Goal: Task Accomplishment & Management: Complete application form

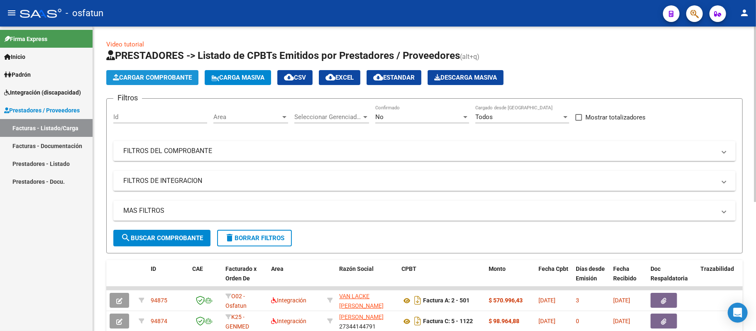
click at [147, 76] on span "Cargar Comprobante" at bounding box center [152, 77] width 79 height 7
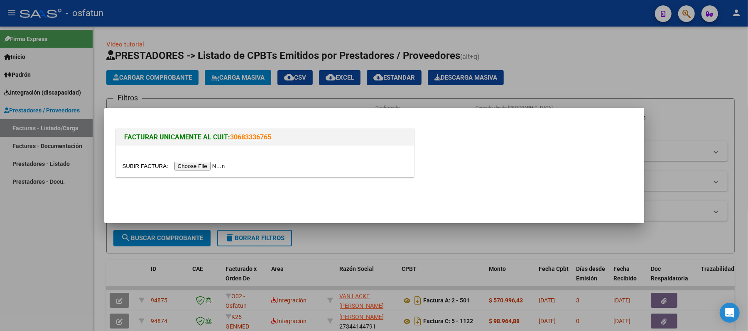
click at [220, 165] on input "file" at bounding box center [175, 166] width 105 height 9
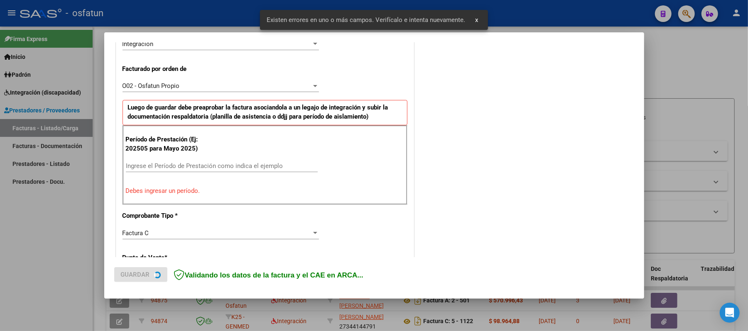
scroll to position [225, 0]
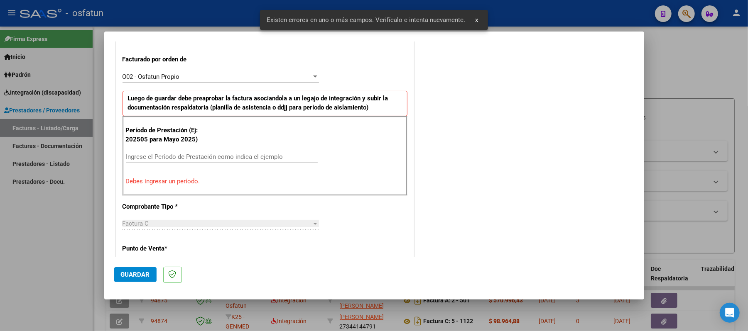
click at [216, 155] on input "Ingrese el Período de Prestación como indica el ejemplo" at bounding box center [222, 156] width 192 height 7
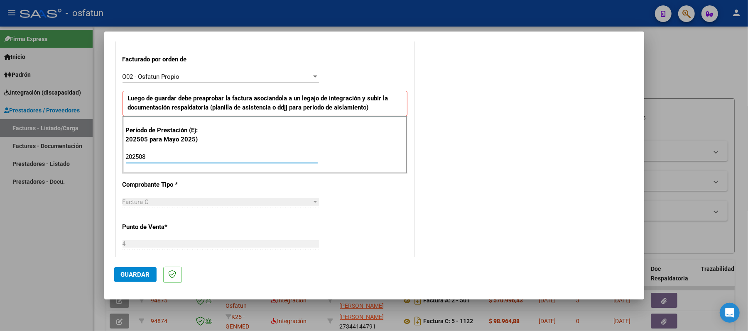
type input "202508"
click at [132, 274] on span "Guardar" at bounding box center [135, 274] width 29 height 7
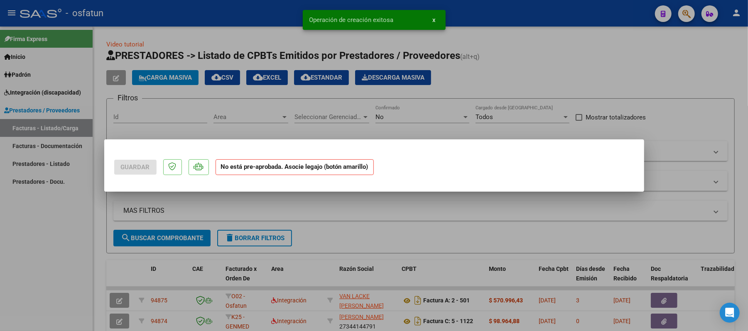
scroll to position [0, 0]
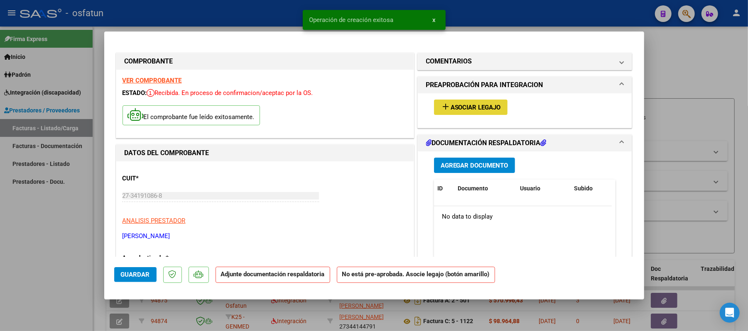
click at [469, 107] on span "Asociar Legajo" at bounding box center [476, 107] width 50 height 7
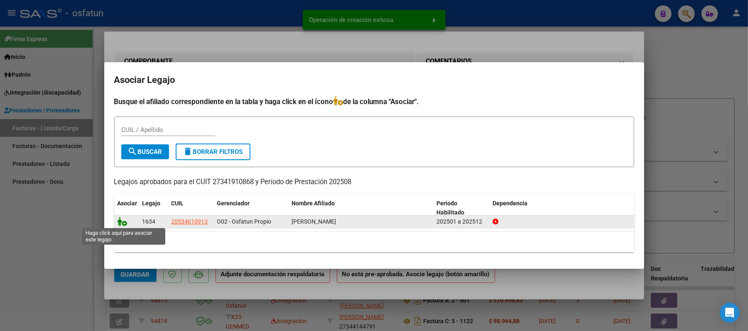
click at [120, 223] on icon at bounding box center [123, 221] width 10 height 9
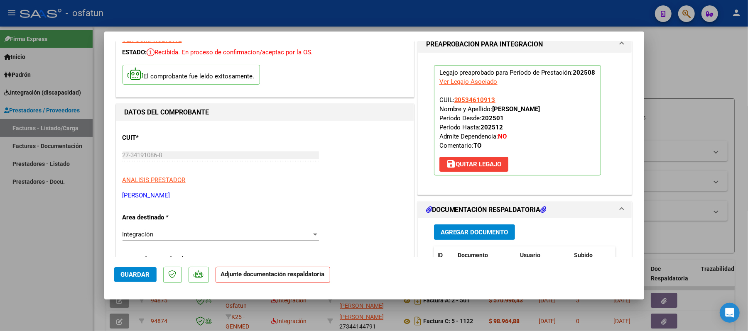
scroll to position [110, 0]
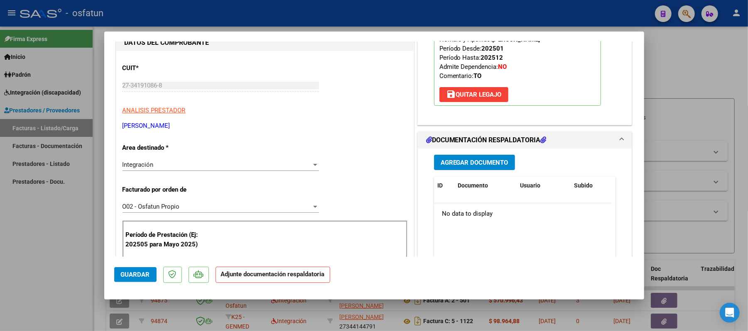
click at [459, 161] on span "Agregar Documento" at bounding box center [475, 162] width 68 height 7
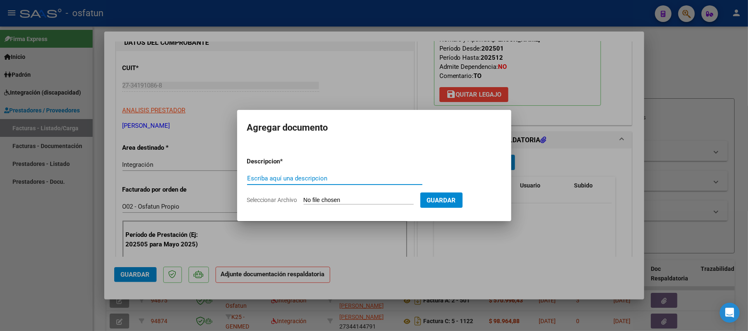
click at [364, 177] on input "Escriba aquí una descripcion" at bounding box center [334, 178] width 175 height 7
type input "asist"
click at [371, 199] on input "Seleccionar Archivo" at bounding box center [359, 201] width 110 height 8
type input "C:\fakepath\ASIST.pdf"
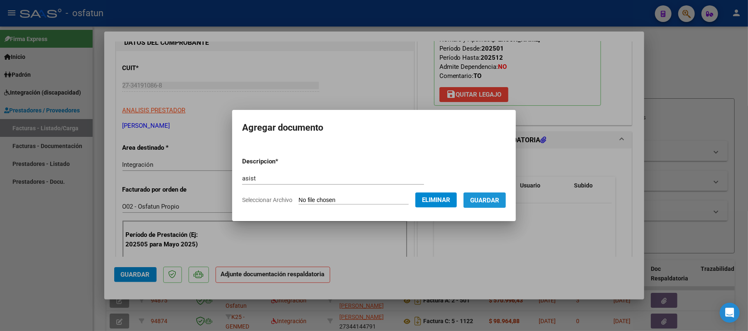
click at [491, 202] on span "Guardar" at bounding box center [484, 200] width 29 height 7
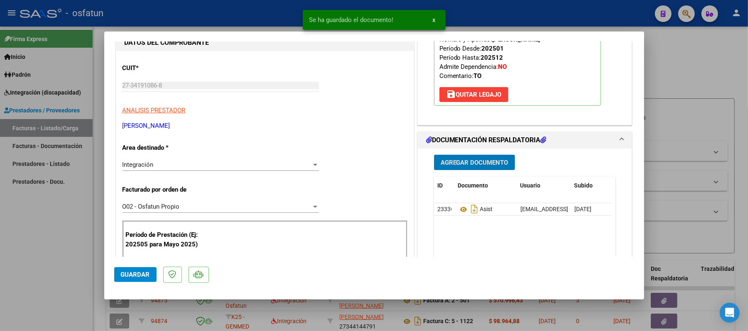
click at [484, 163] on span "Agregar Documento" at bounding box center [475, 162] width 68 height 7
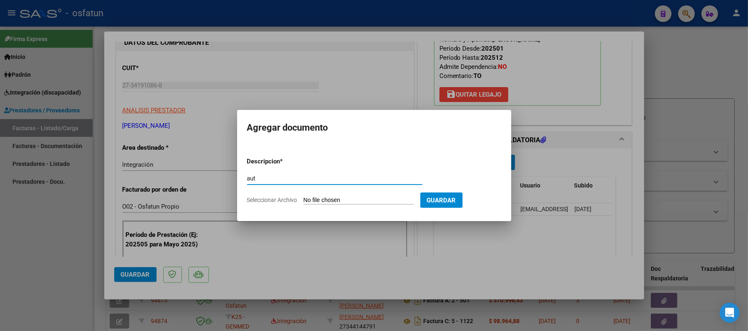
type input "aut"
click at [353, 200] on input "Seleccionar Archivo" at bounding box center [359, 201] width 110 height 8
type input "C:\fakepath\AUT.pdf"
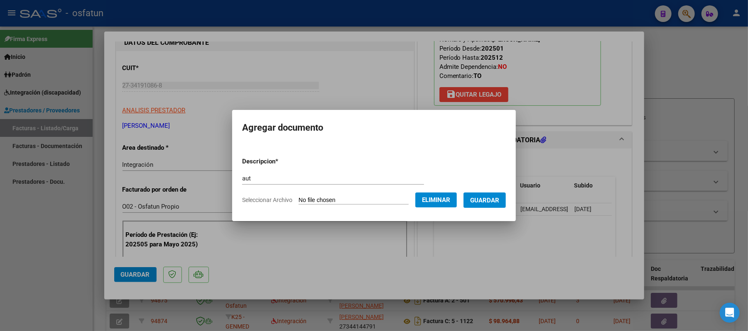
click at [487, 199] on span "Guardar" at bounding box center [484, 200] width 29 height 7
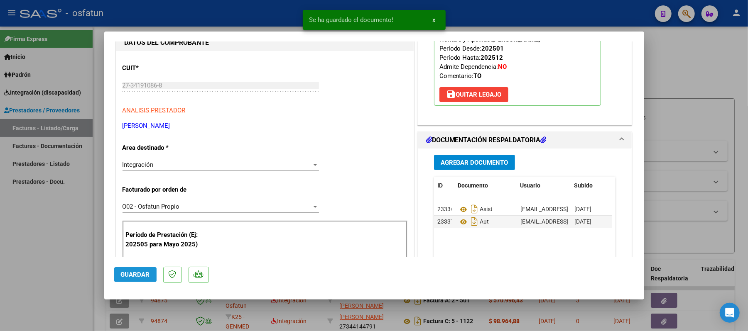
click at [130, 274] on span "Guardar" at bounding box center [135, 274] width 29 height 7
click at [673, 72] on div at bounding box center [374, 165] width 748 height 331
type input "$ 0,00"
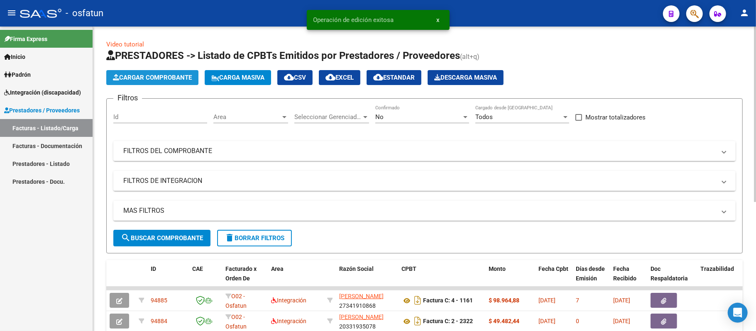
click at [150, 74] on span "Cargar Comprobante" at bounding box center [152, 77] width 79 height 7
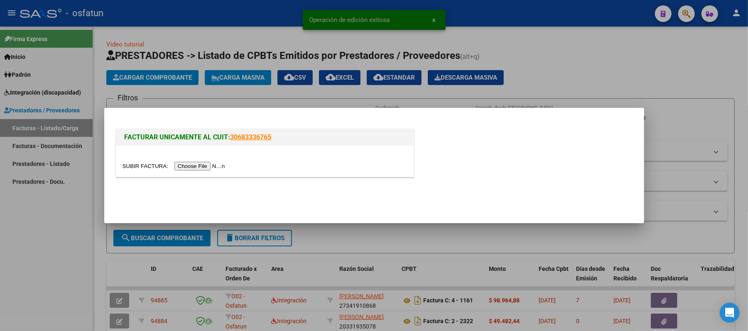
click at [191, 165] on input "file" at bounding box center [175, 166] width 105 height 9
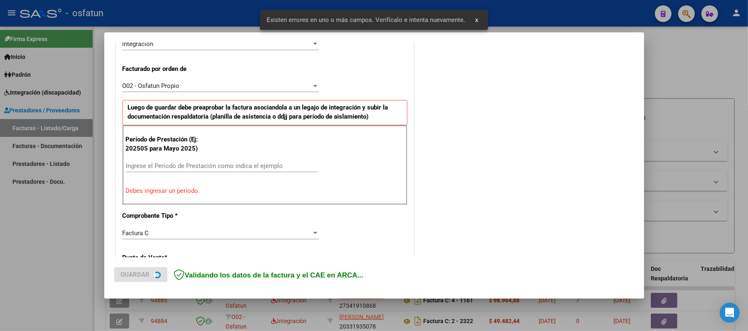
scroll to position [225, 0]
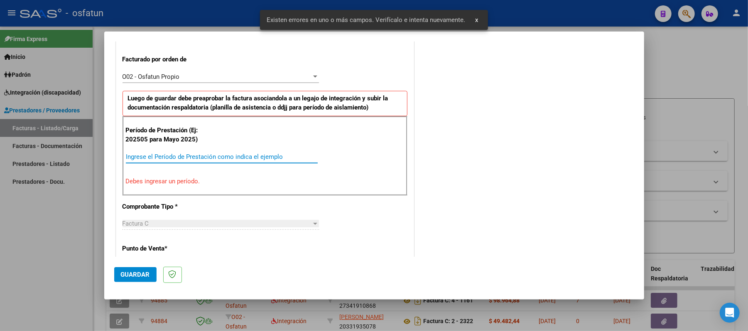
click at [227, 158] on input "Ingrese el Período de Prestación como indica el ejemplo" at bounding box center [222, 156] width 192 height 7
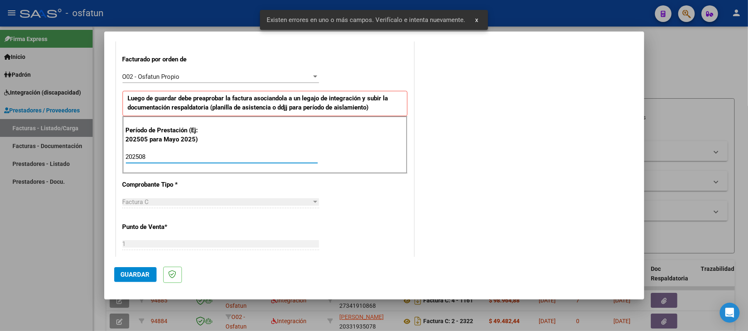
type input "202508"
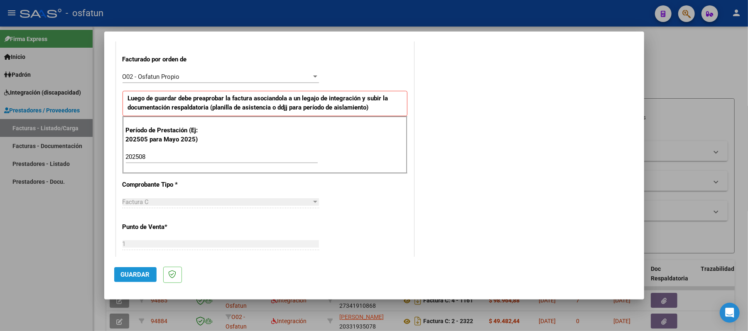
click at [146, 273] on span "Guardar" at bounding box center [135, 274] width 29 height 7
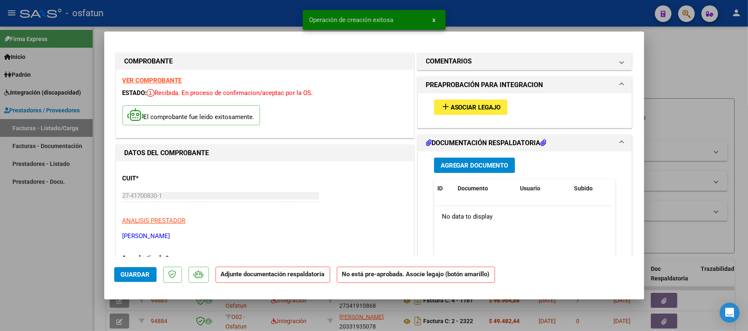
click at [479, 110] on span "Asociar Legajo" at bounding box center [476, 107] width 50 height 7
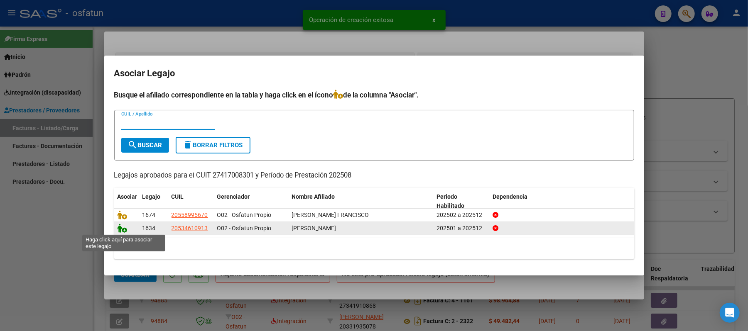
click at [125, 228] on icon at bounding box center [123, 228] width 10 height 9
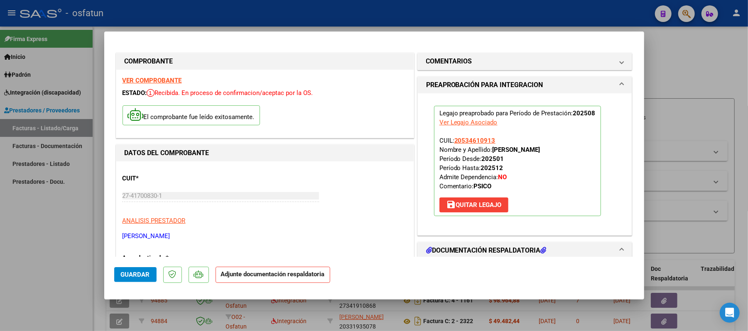
scroll to position [55, 0]
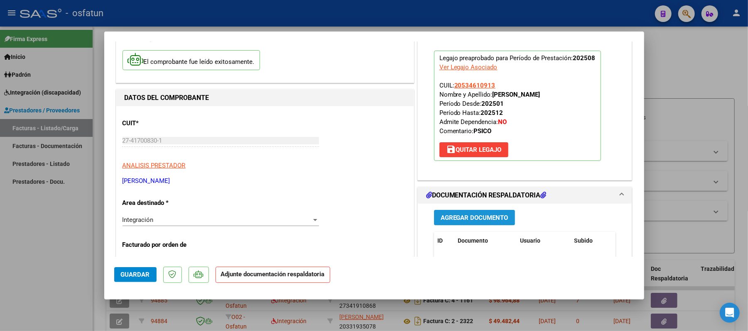
click at [461, 218] on span "Agregar Documento" at bounding box center [475, 217] width 68 height 7
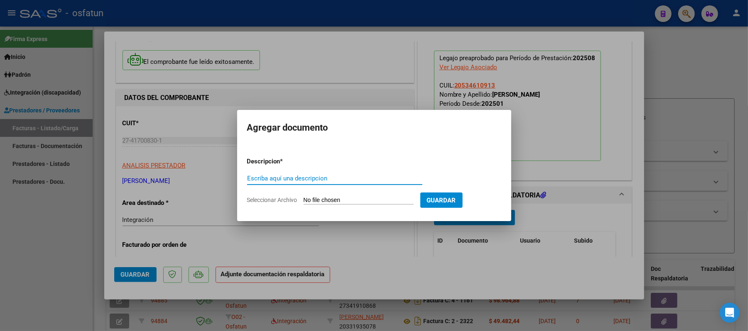
click at [359, 177] on input "Escriba aquí una descripcion" at bounding box center [334, 178] width 175 height 7
type input "asist"
click at [327, 201] on input "Seleccionar Archivo" at bounding box center [359, 201] width 110 height 8
type input "C:\fakepath\ASIST.pdf"
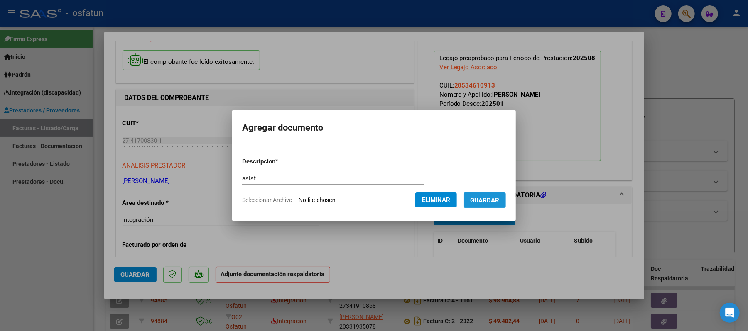
click at [499, 203] on span "Guardar" at bounding box center [484, 200] width 29 height 7
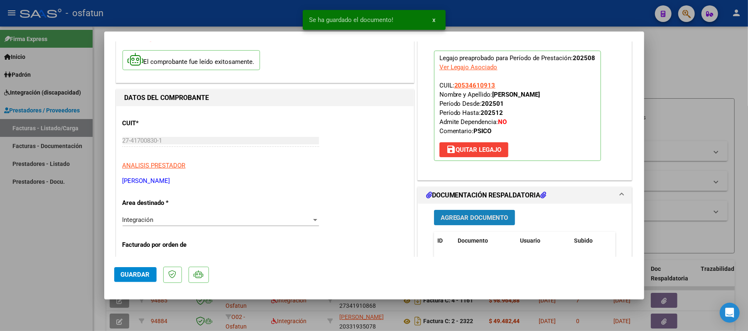
click at [489, 219] on span "Agregar Documento" at bounding box center [475, 217] width 68 height 7
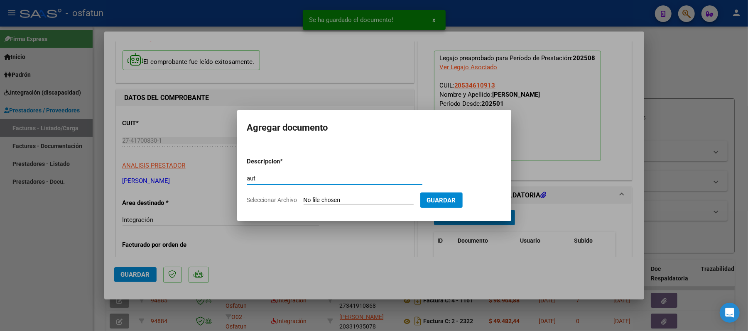
type input "aut"
click at [364, 202] on input "Seleccionar Archivo" at bounding box center [359, 201] width 110 height 8
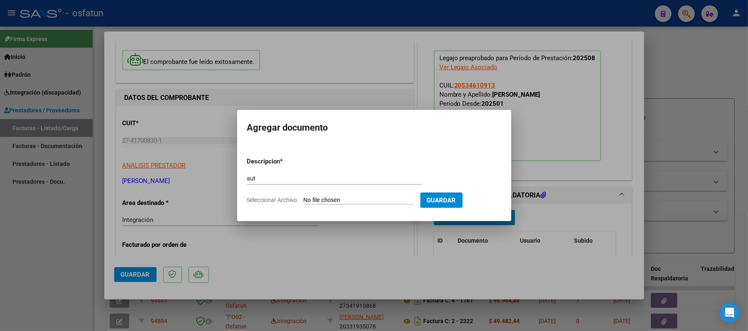
type input "C:\fakepath\AUT.pdf"
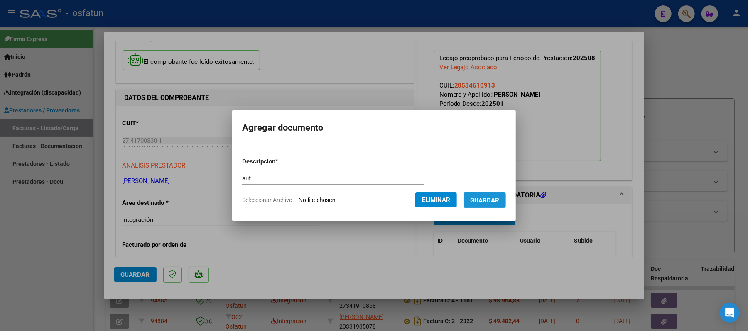
click at [499, 202] on span "Guardar" at bounding box center [484, 200] width 29 height 7
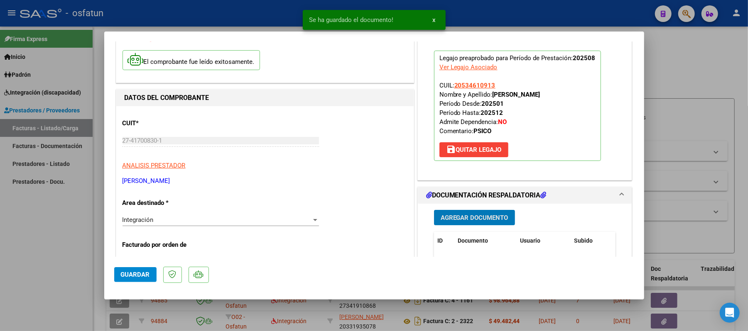
click at [147, 272] on span "Guardar" at bounding box center [135, 274] width 29 height 7
click at [135, 271] on span "Guardar" at bounding box center [135, 274] width 29 height 7
click at [710, 62] on div at bounding box center [374, 165] width 748 height 331
type input "$ 0,00"
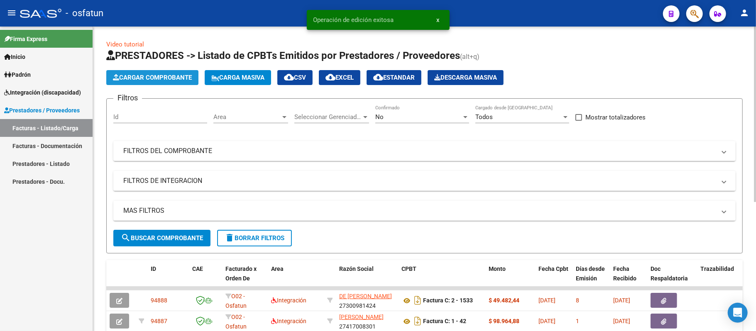
click at [148, 77] on span "Cargar Comprobante" at bounding box center [152, 77] width 79 height 7
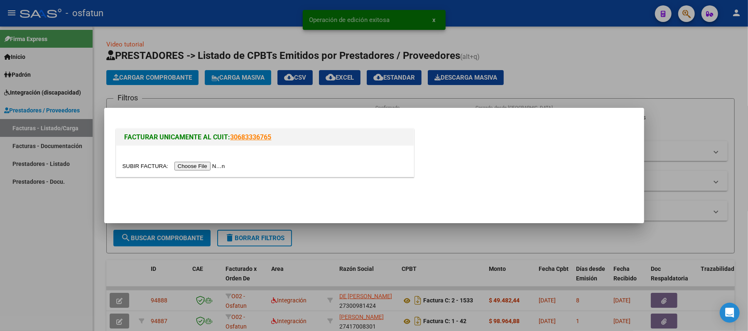
click at [201, 164] on input "file" at bounding box center [175, 166] width 105 height 9
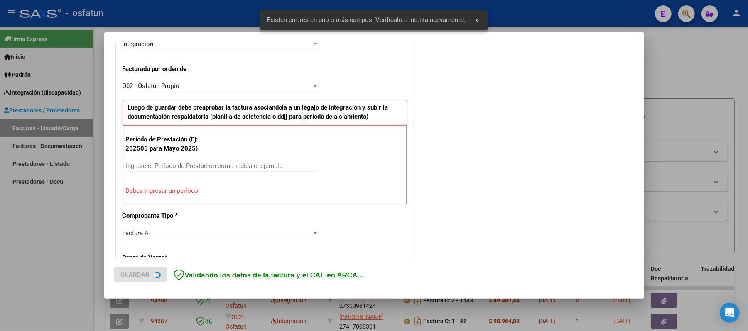
scroll to position [225, 0]
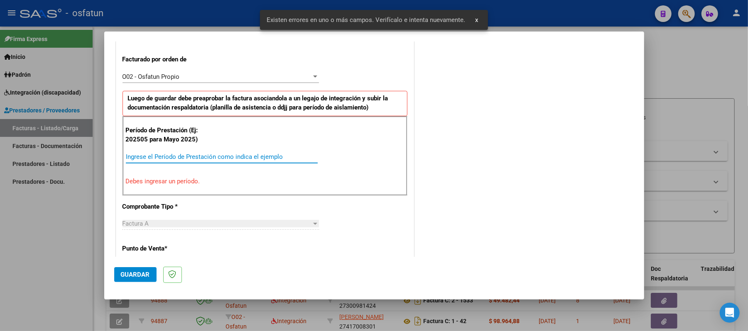
click at [245, 160] on input "Ingrese el Período de Prestación como indica el ejemplo" at bounding box center [222, 156] width 192 height 7
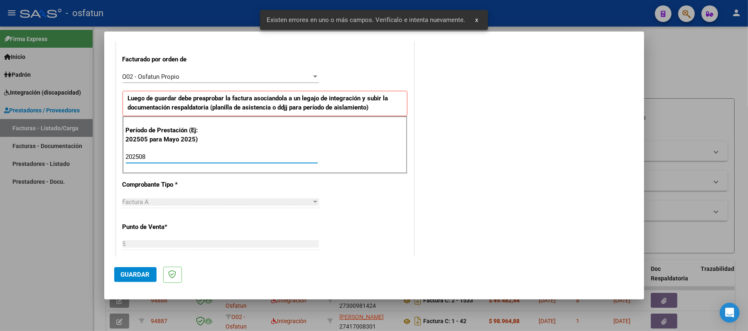
type input "202508"
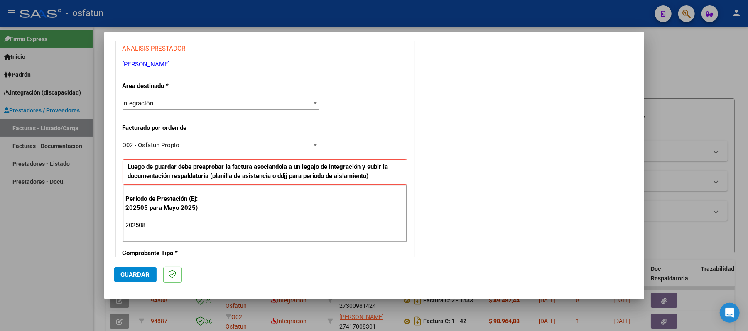
scroll to position [114, 0]
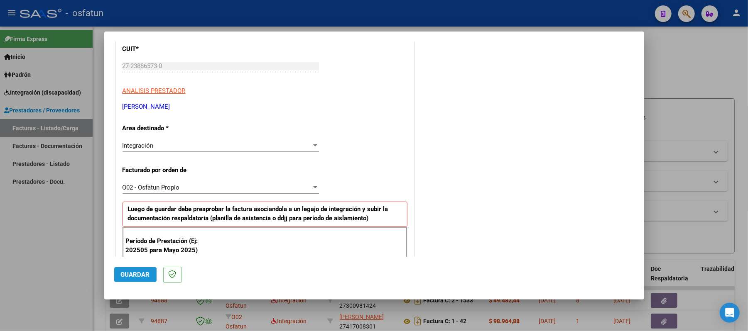
click at [135, 276] on span "Guardar" at bounding box center [135, 274] width 29 height 7
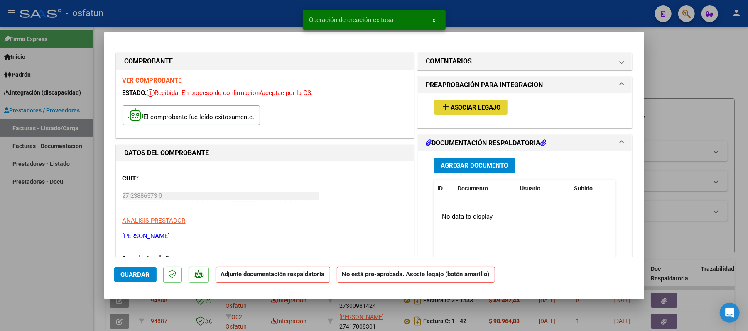
click at [478, 109] on span "Asociar Legajo" at bounding box center [476, 107] width 50 height 7
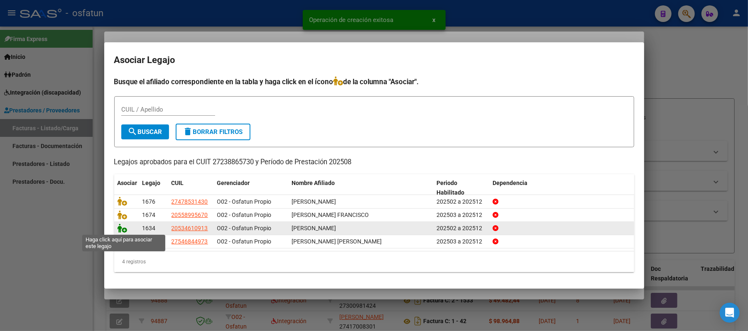
click at [123, 230] on icon at bounding box center [123, 228] width 10 height 9
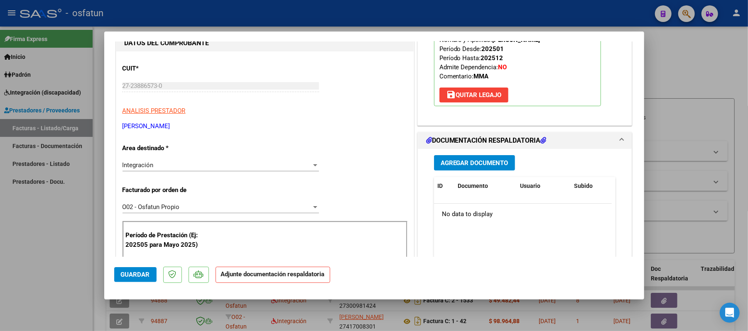
scroll to position [110, 0]
click at [479, 161] on span "Agregar Documento" at bounding box center [475, 162] width 68 height 7
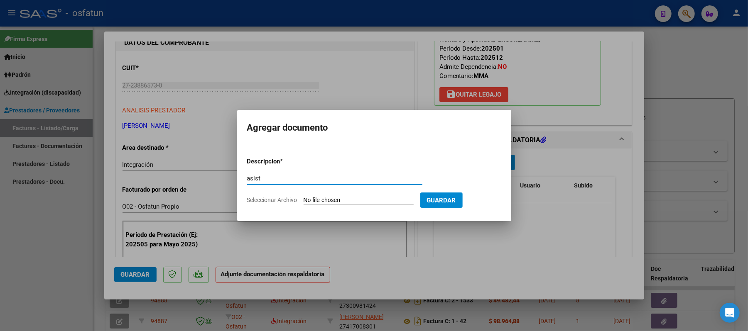
type input "asist"
click at [360, 199] on input "Seleccionar Archivo" at bounding box center [359, 201] width 110 height 8
type input "C:\fakepath\ASIST.pdf"
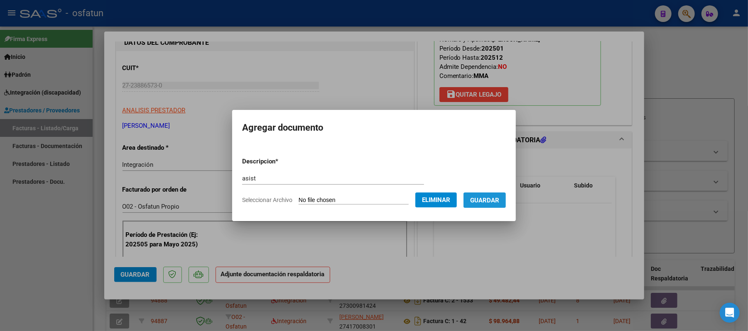
click at [488, 202] on span "Guardar" at bounding box center [484, 200] width 29 height 7
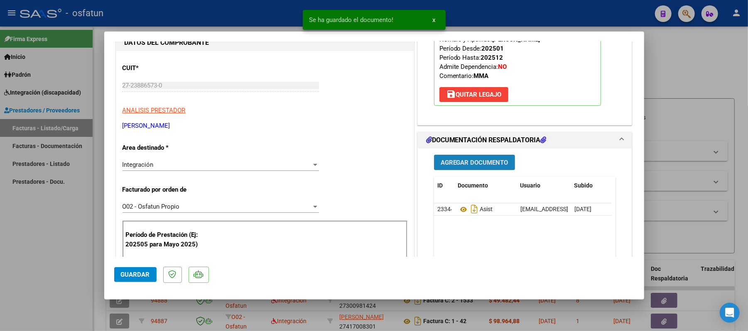
click at [479, 163] on span "Agregar Documento" at bounding box center [475, 162] width 68 height 7
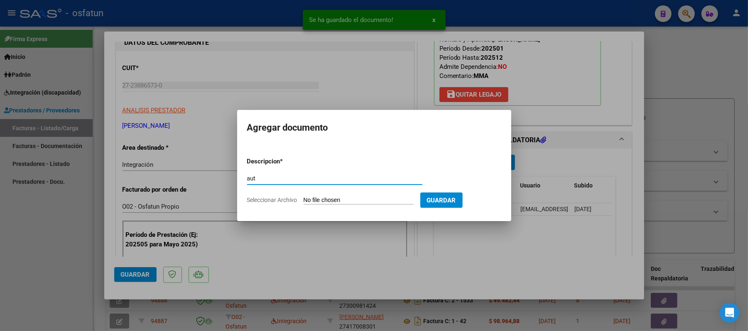
type input "aut"
click at [324, 197] on input "Seleccionar Archivo" at bounding box center [359, 201] width 110 height 8
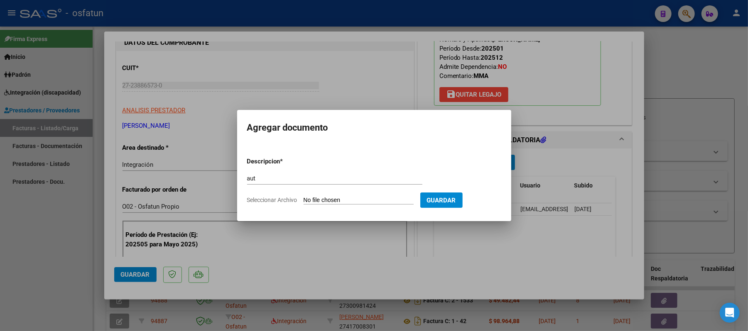
type input "C:\fakepath\AUT.pdf"
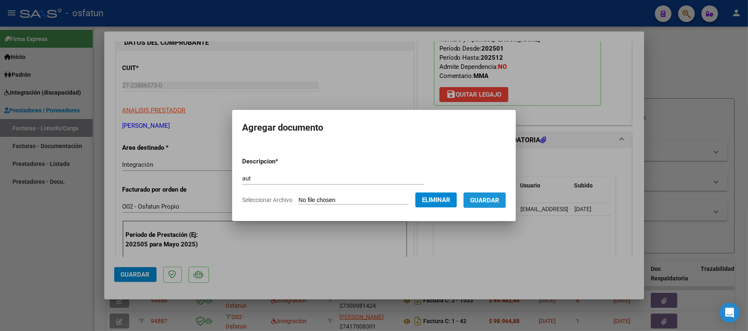
click at [477, 198] on span "Guardar" at bounding box center [484, 200] width 29 height 7
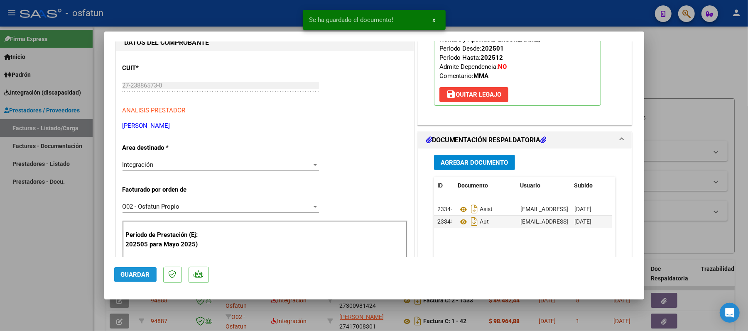
click at [131, 276] on span "Guardar" at bounding box center [135, 274] width 29 height 7
click at [679, 81] on div at bounding box center [374, 165] width 748 height 331
type input "$ 0,00"
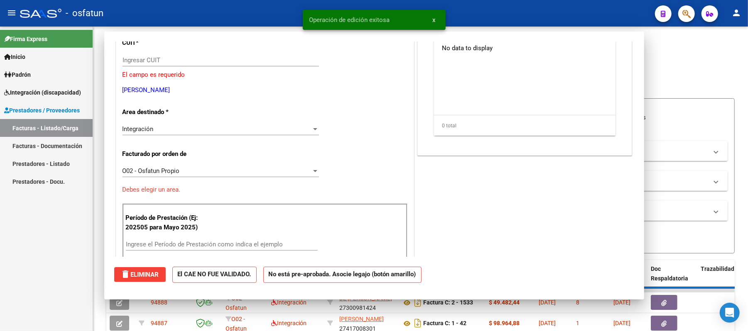
scroll to position [85, 0]
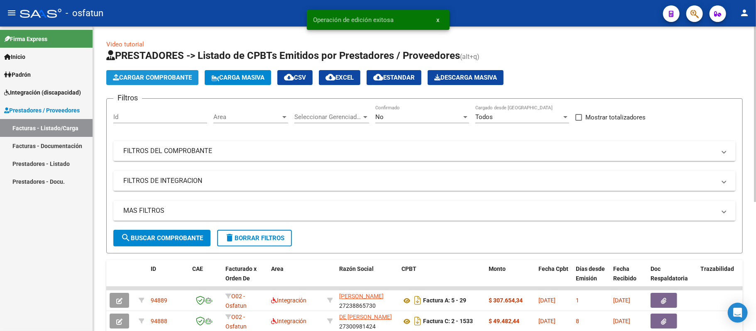
click at [177, 79] on span "Cargar Comprobante" at bounding box center [152, 77] width 79 height 7
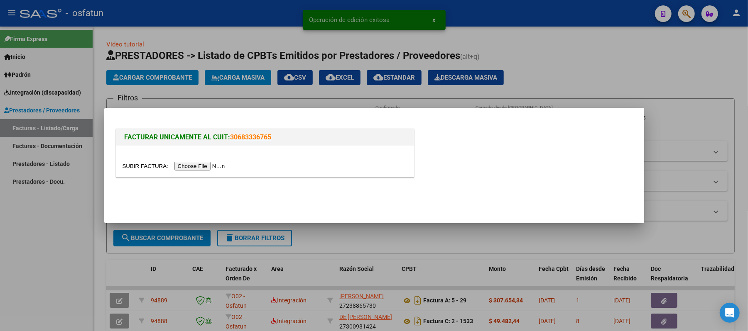
click at [182, 164] on input "file" at bounding box center [175, 166] width 105 height 9
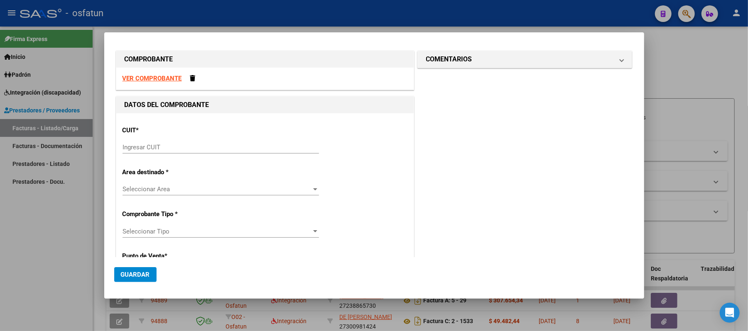
scroll to position [0, 0]
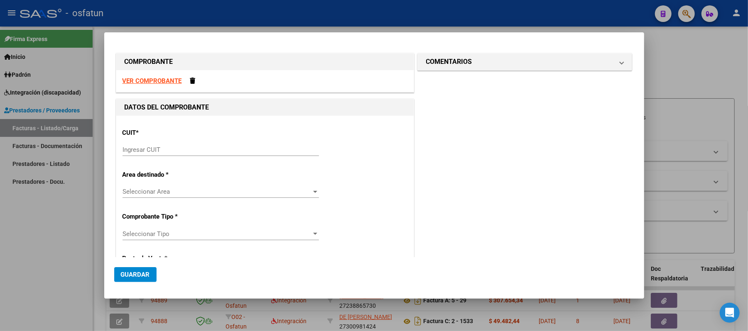
click at [165, 81] on strong "VER COMPROBANTE" at bounding box center [152, 80] width 59 height 7
click at [698, 54] on div at bounding box center [374, 165] width 748 height 331
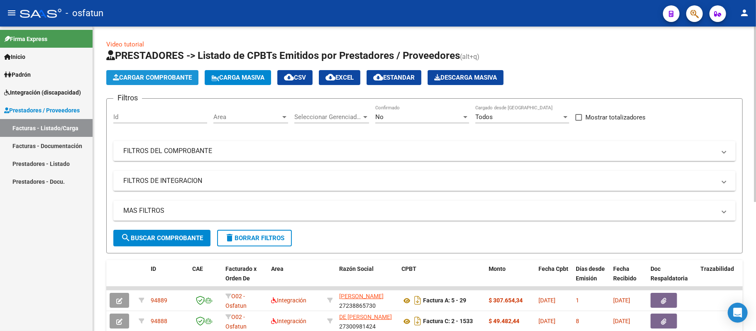
click at [158, 72] on button "Cargar Comprobante" at bounding box center [152, 77] width 92 height 15
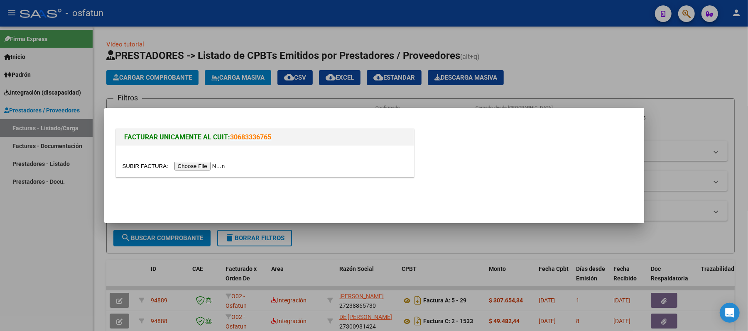
click at [193, 163] on input "file" at bounding box center [175, 166] width 105 height 9
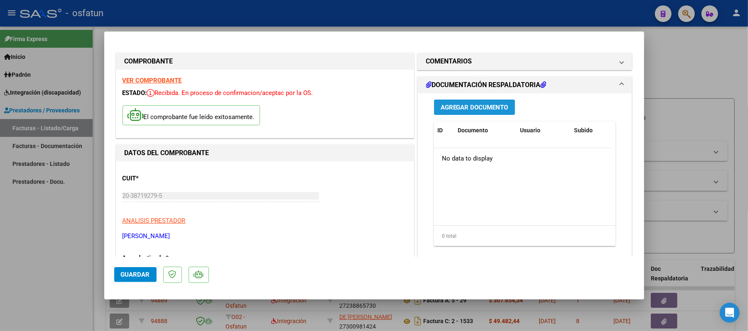
click at [458, 105] on span "Agregar Documento" at bounding box center [475, 107] width 68 height 7
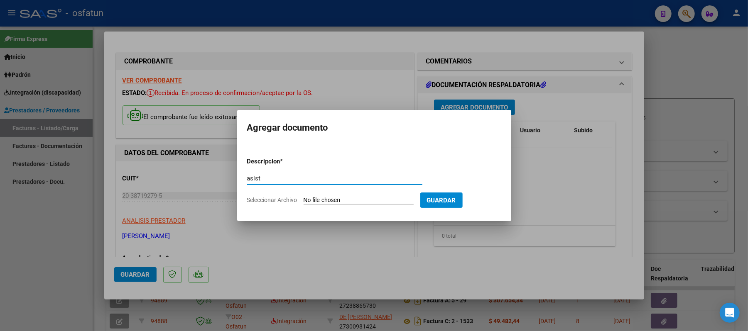
type input "asist"
click at [343, 201] on input "Seleccionar Archivo" at bounding box center [359, 201] width 110 height 8
type input "C:\fakepath\[PERSON_NAME].pdf"
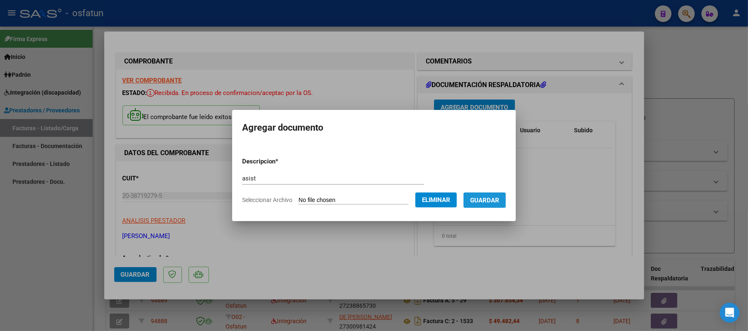
click at [496, 199] on span "Guardar" at bounding box center [484, 200] width 29 height 7
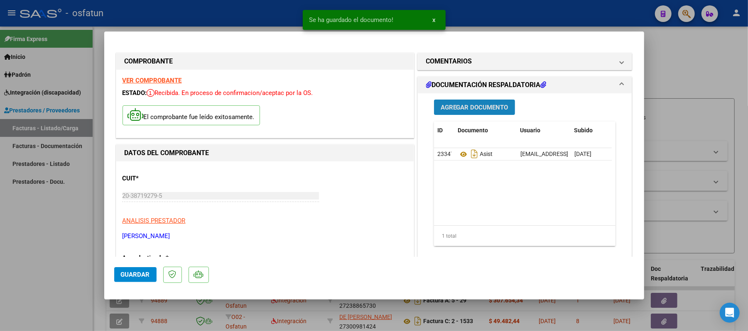
click at [477, 105] on span "Agregar Documento" at bounding box center [475, 107] width 68 height 7
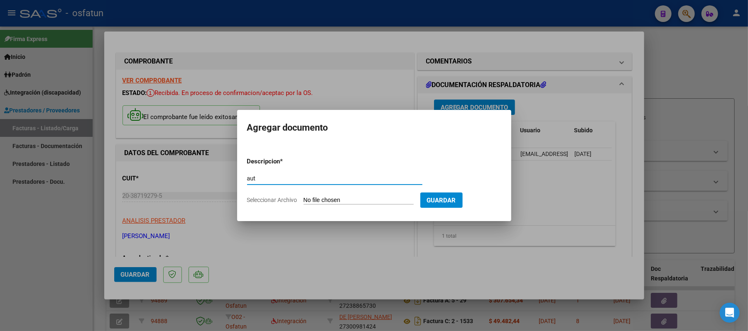
type input "aut"
click at [344, 197] on input "Seleccionar Archivo" at bounding box center [359, 201] width 110 height 8
type input "C:\fakepath\AUT.pdf"
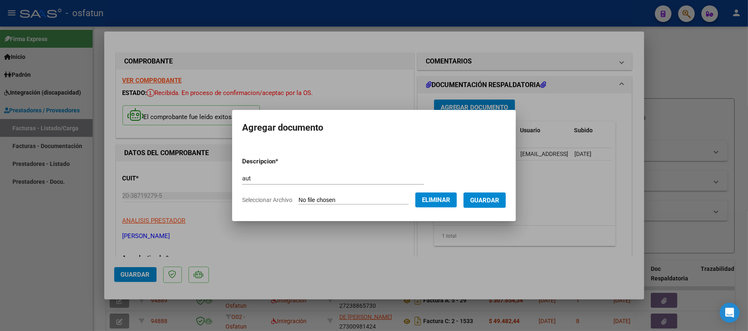
click at [482, 197] on span "Guardar" at bounding box center [484, 200] width 29 height 7
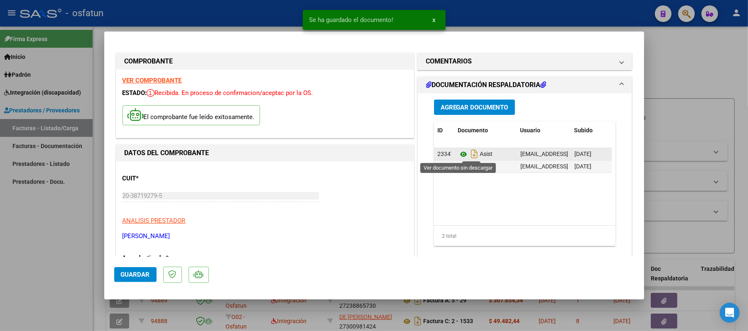
click at [459, 152] on icon at bounding box center [463, 155] width 11 height 10
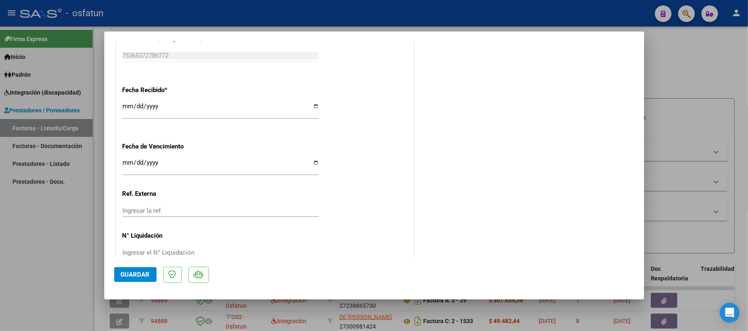
scroll to position [538, 0]
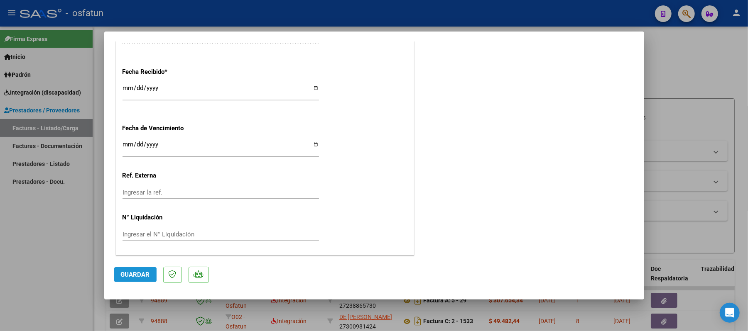
click at [133, 276] on span "Guardar" at bounding box center [135, 274] width 29 height 7
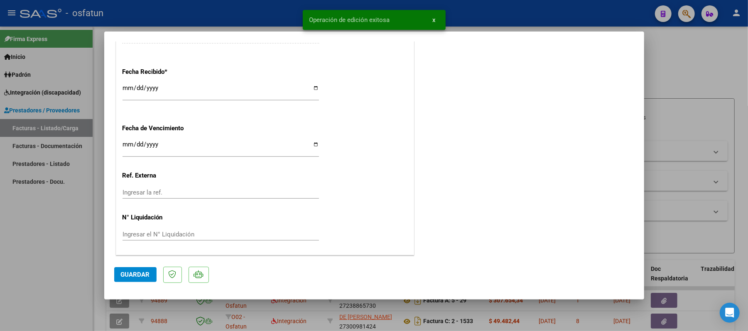
click at [706, 74] on div at bounding box center [374, 165] width 748 height 331
type input "$ 0,00"
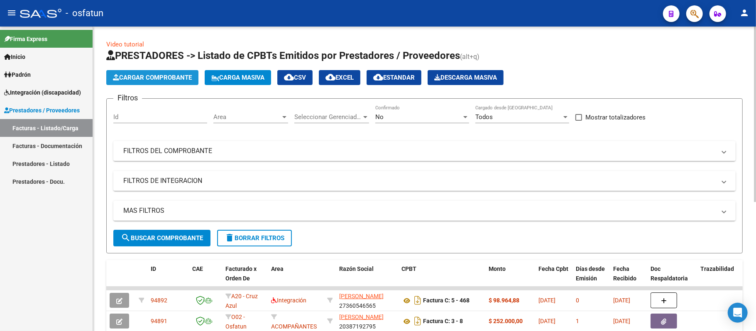
click at [168, 77] on span "Cargar Comprobante" at bounding box center [152, 77] width 79 height 7
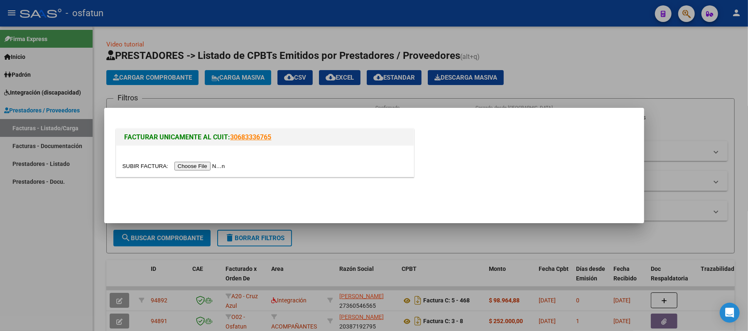
click at [197, 167] on input "file" at bounding box center [175, 166] width 105 height 9
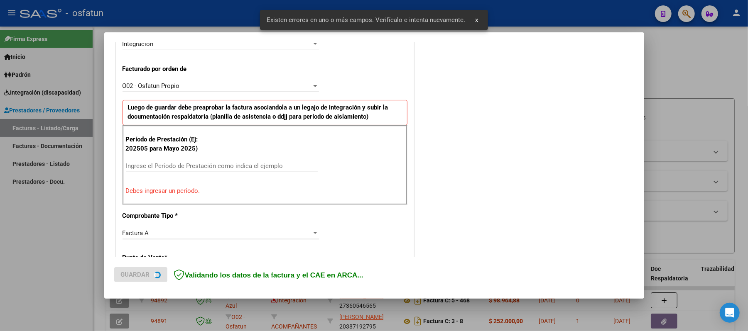
scroll to position [225, 0]
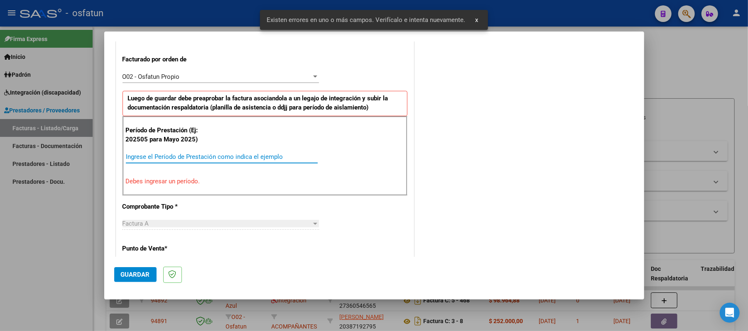
click at [211, 159] on input "Ingrese el Período de Prestación como indica el ejemplo" at bounding box center [222, 156] width 192 height 7
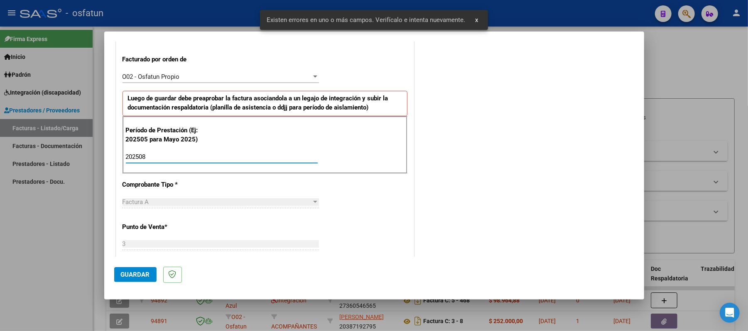
type input "202508"
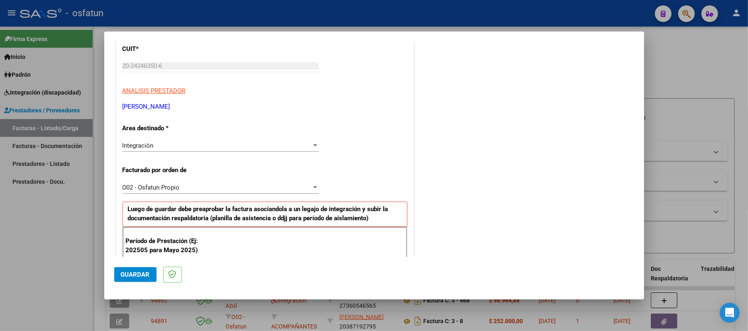
scroll to position [169, 0]
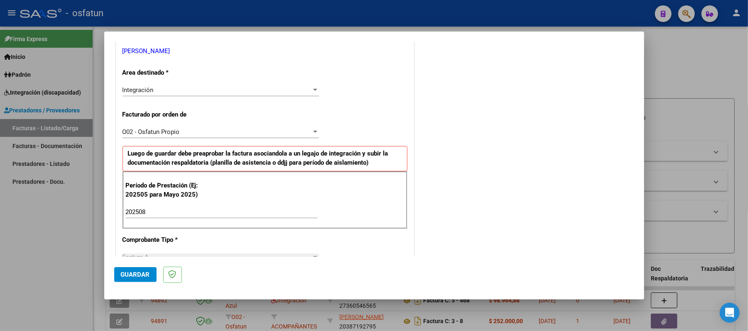
click at [135, 275] on span "Guardar" at bounding box center [135, 274] width 29 height 7
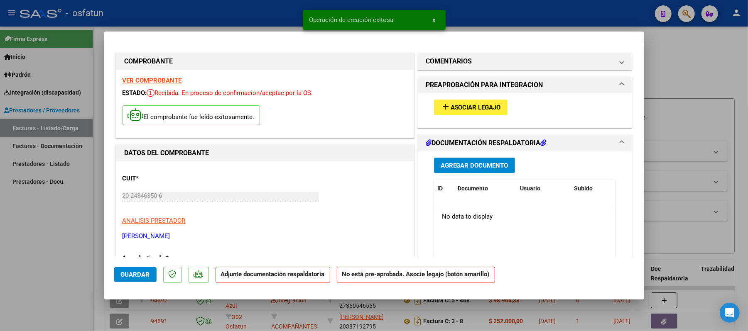
click at [457, 105] on span "Asociar Legajo" at bounding box center [476, 107] width 50 height 7
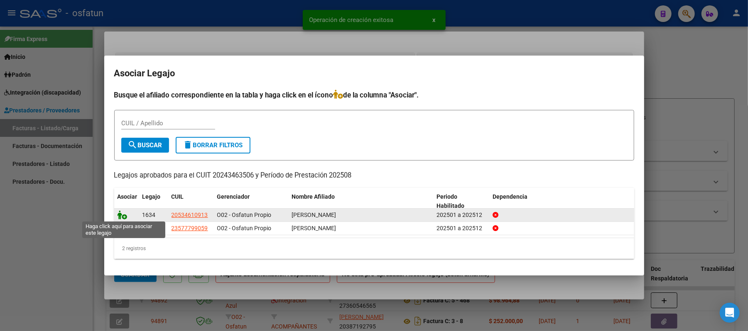
click at [120, 214] on icon at bounding box center [123, 215] width 10 height 9
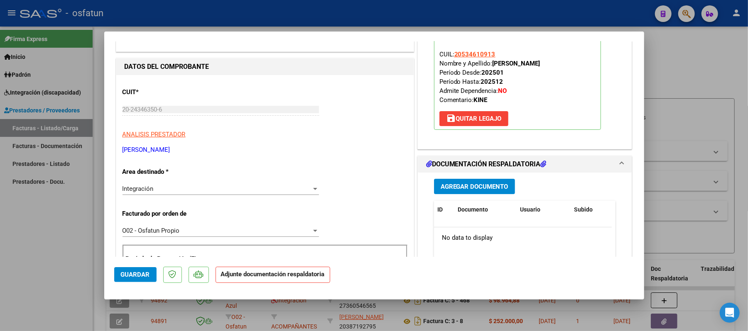
scroll to position [110, 0]
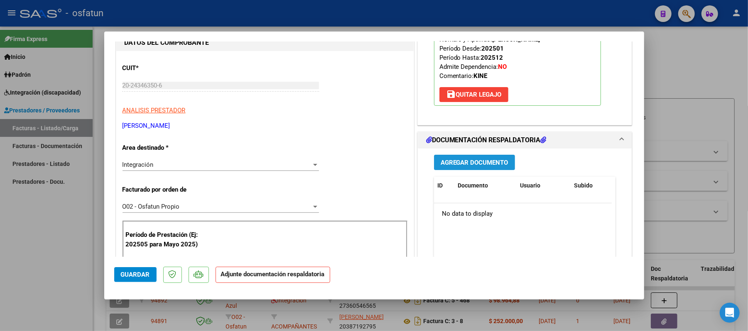
click at [461, 164] on span "Agregar Documento" at bounding box center [475, 162] width 68 height 7
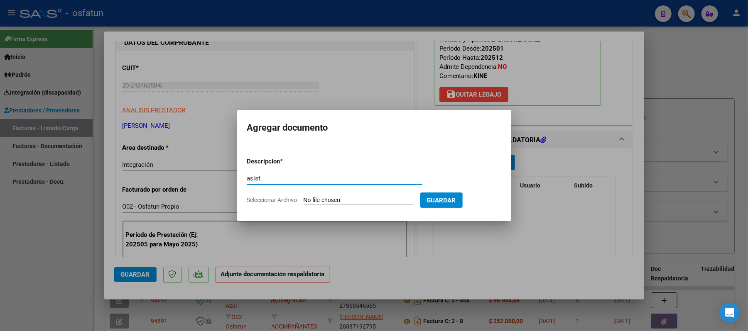
type input "asist"
click at [361, 198] on input "Seleccionar Archivo" at bounding box center [359, 201] width 110 height 8
type input "C:\fakepath\ASIST.pdf"
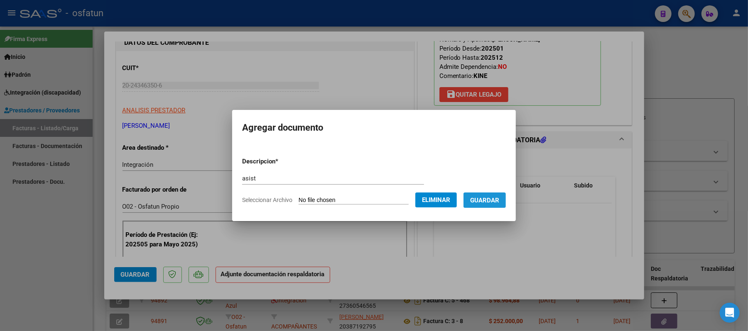
click at [495, 201] on span "Guardar" at bounding box center [484, 200] width 29 height 7
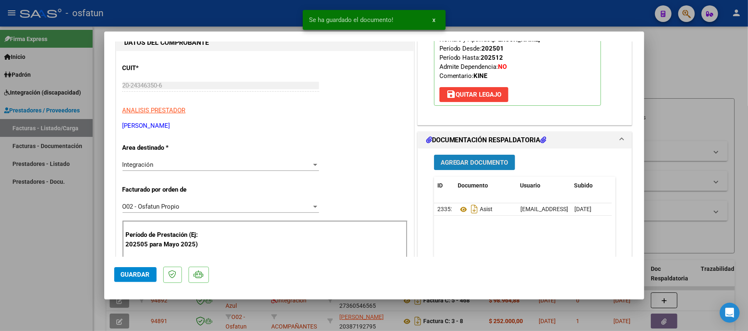
click at [496, 163] on span "Agregar Documento" at bounding box center [475, 162] width 68 height 7
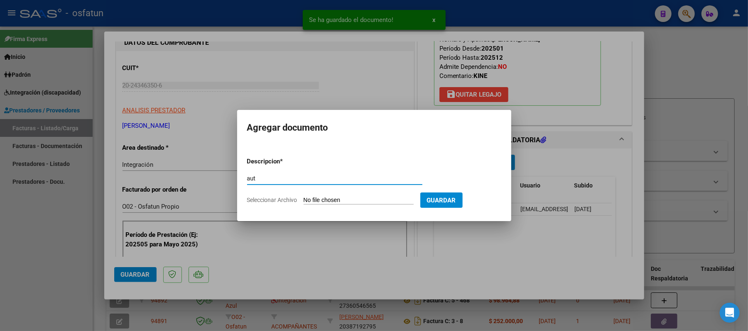
type input "aut"
click at [346, 198] on input "Seleccionar Archivo" at bounding box center [359, 201] width 110 height 8
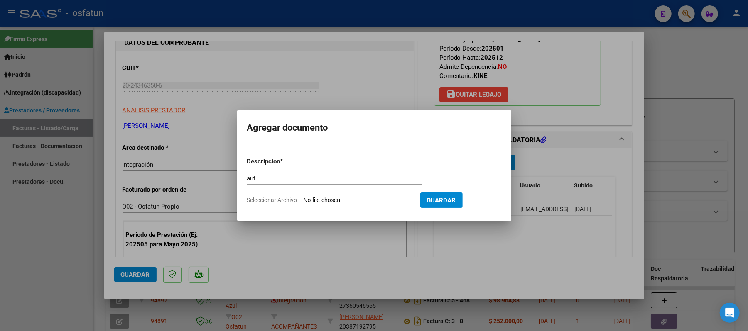
type input "C:\fakepath\AUT.pdf"
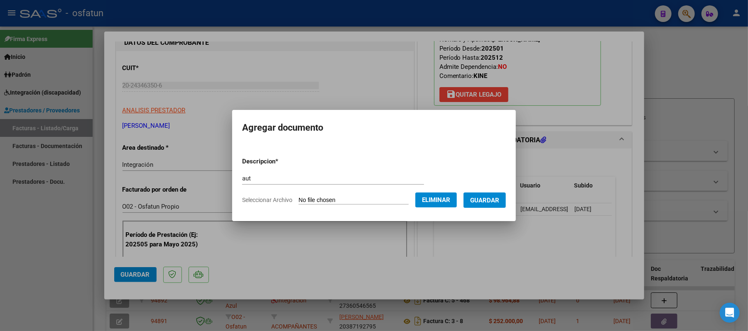
click at [499, 203] on span "Guardar" at bounding box center [484, 200] width 29 height 7
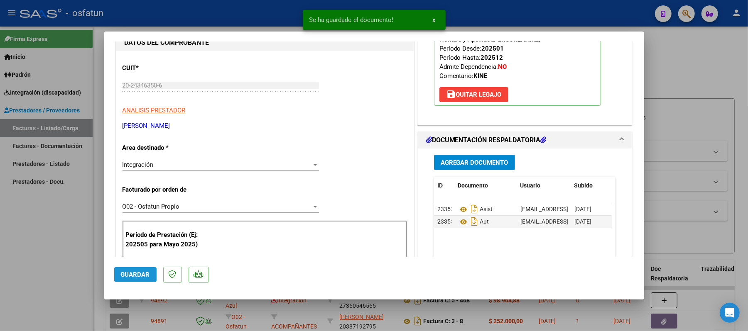
click at [140, 275] on span "Guardar" at bounding box center [135, 274] width 29 height 7
click at [697, 77] on div at bounding box center [374, 165] width 748 height 331
type input "$ 0,00"
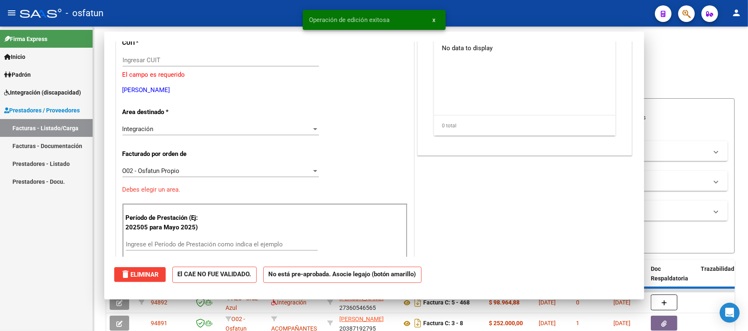
scroll to position [85, 0]
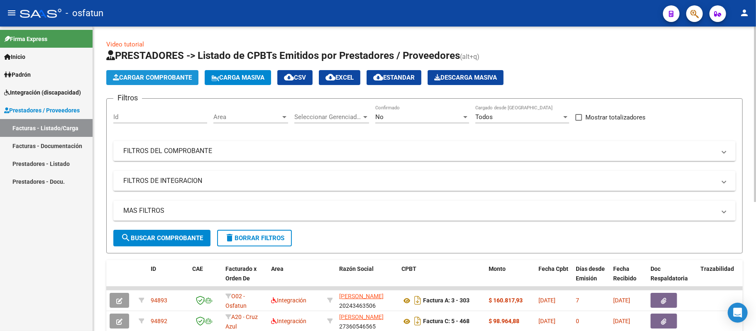
click at [173, 78] on span "Cargar Comprobante" at bounding box center [152, 77] width 79 height 7
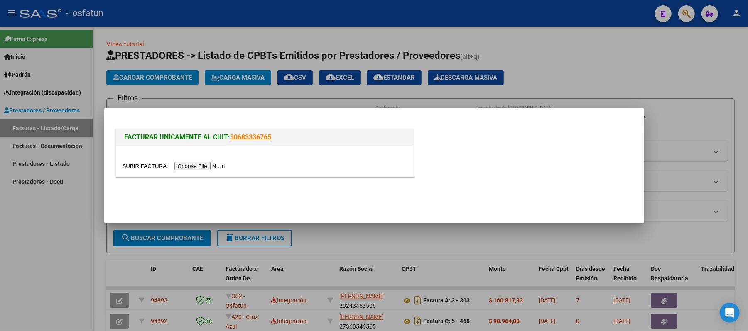
click at [200, 168] on input "file" at bounding box center [175, 166] width 105 height 9
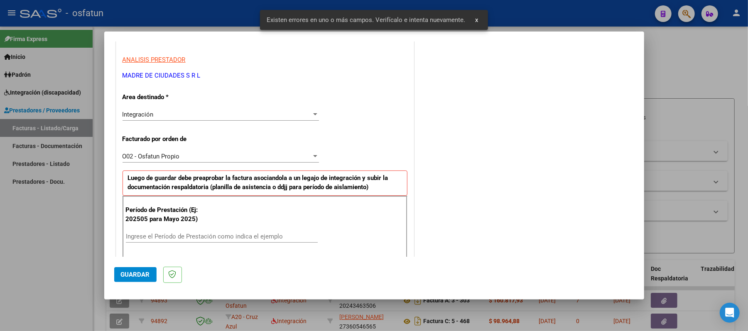
scroll to position [169, 0]
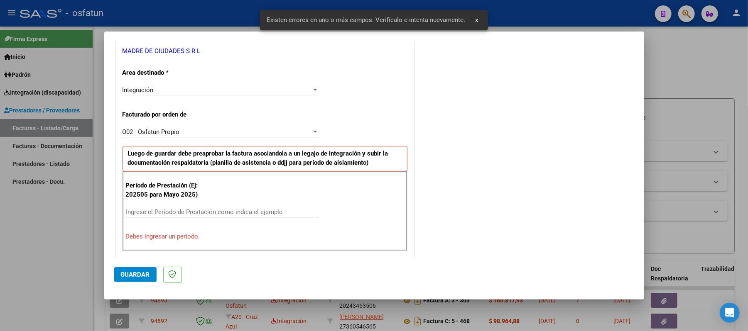
click at [218, 210] on input "Ingrese el Período de Prestación como indica el ejemplo" at bounding box center [222, 211] width 192 height 7
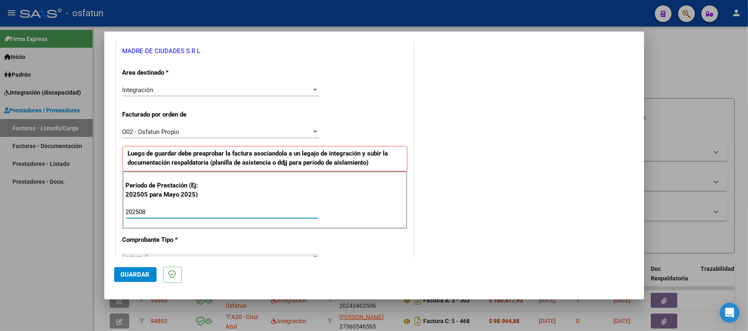
type input "202508"
click at [147, 275] on span "Guardar" at bounding box center [135, 274] width 29 height 7
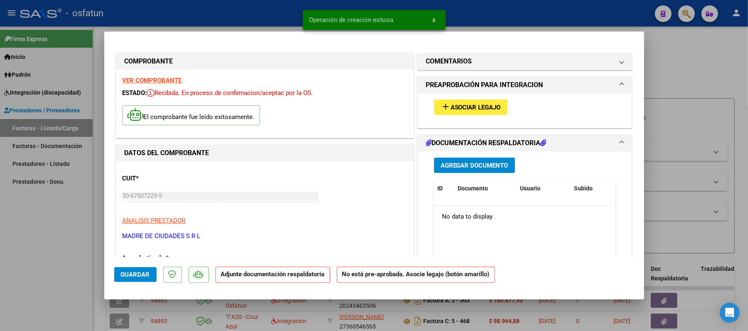
click at [477, 110] on span "Asociar Legajo" at bounding box center [476, 107] width 50 height 7
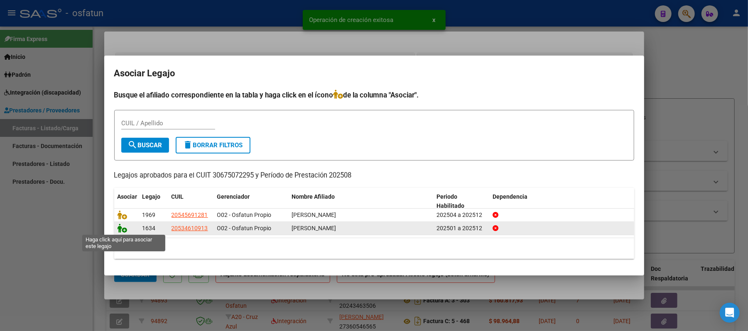
click at [118, 228] on icon at bounding box center [123, 228] width 10 height 9
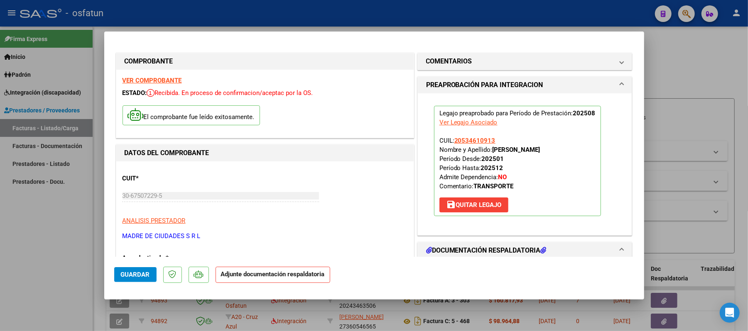
scroll to position [55, 0]
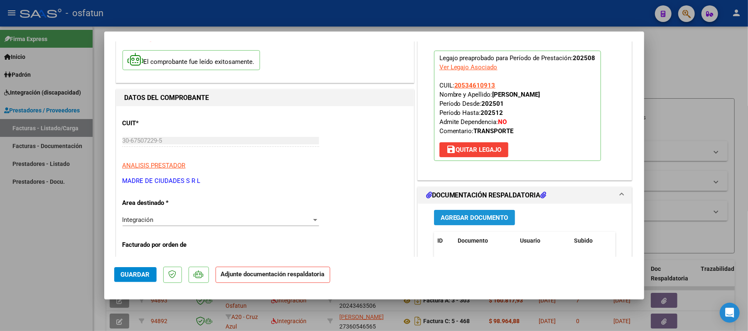
click at [479, 216] on span "Agregar Documento" at bounding box center [475, 217] width 68 height 7
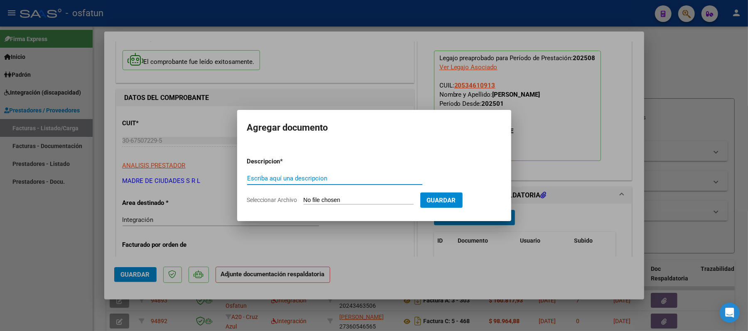
click at [361, 181] on input "Escriba aquí una descripcion" at bounding box center [334, 178] width 175 height 7
type input "asist"
click at [348, 200] on input "Seleccionar Archivo" at bounding box center [359, 201] width 110 height 8
type input "C:\fakepath\ASIST.pdf"
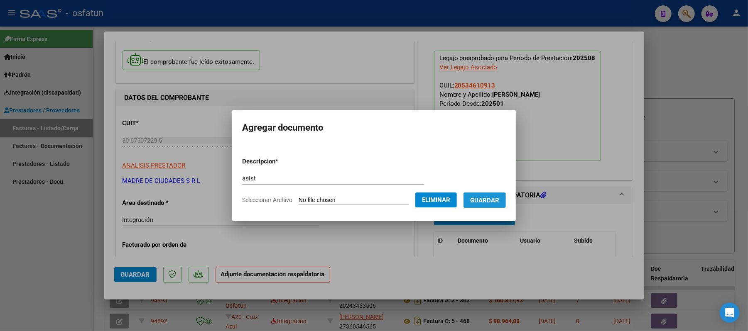
click at [483, 202] on span "Guardar" at bounding box center [484, 200] width 29 height 7
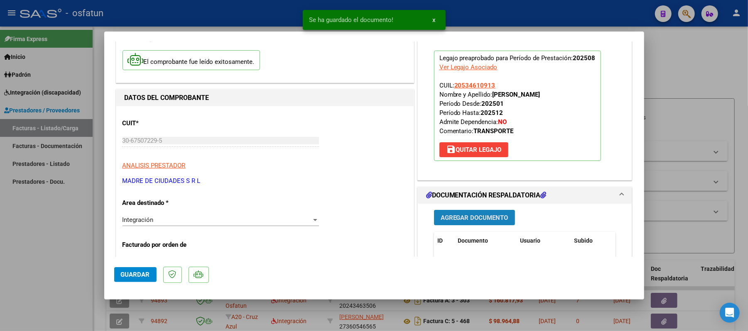
click at [476, 217] on span "Agregar Documento" at bounding box center [475, 217] width 68 height 7
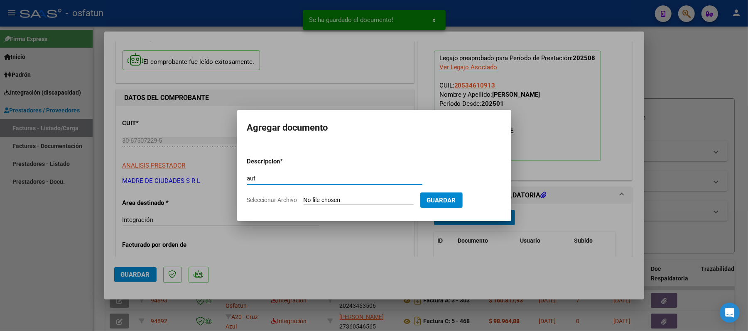
type input "aut"
click at [360, 203] on input "Seleccionar Archivo" at bounding box center [359, 201] width 110 height 8
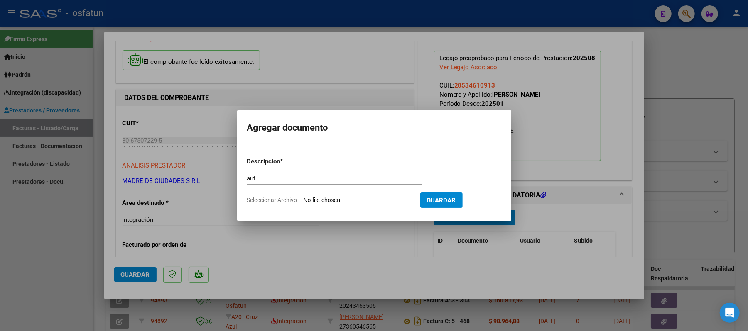
type input "C:\fakepath\AUT.pdf"
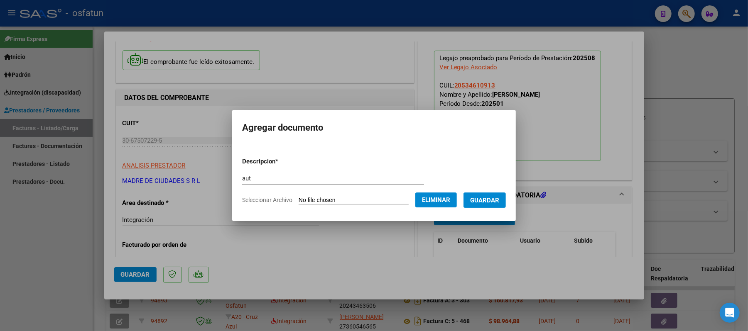
click at [493, 201] on span "Guardar" at bounding box center [484, 200] width 29 height 7
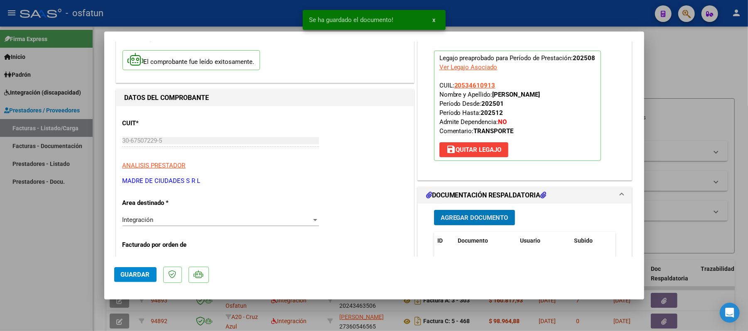
click at [144, 273] on span "Guardar" at bounding box center [135, 274] width 29 height 7
click at [684, 87] on div at bounding box center [374, 165] width 748 height 331
type input "$ 0,00"
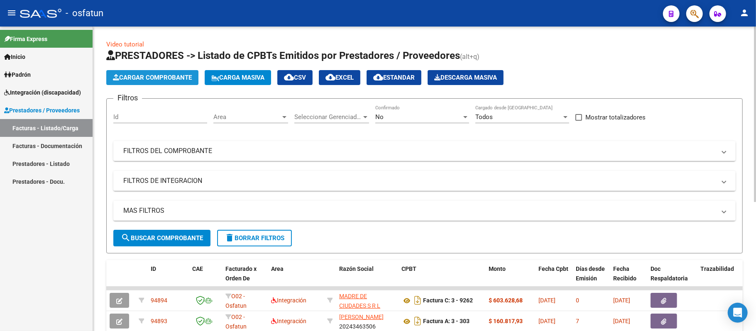
click at [166, 81] on span "Cargar Comprobante" at bounding box center [152, 77] width 79 height 7
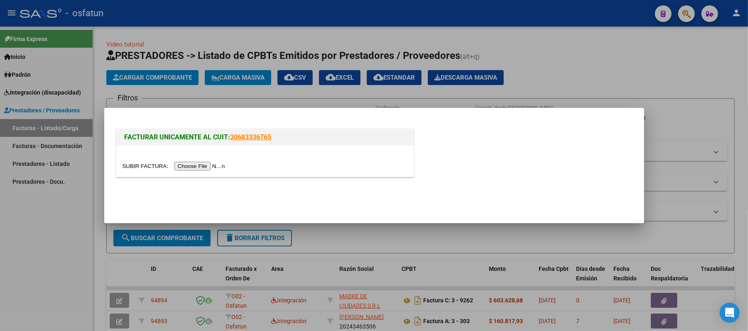
click at [201, 167] on input "file" at bounding box center [175, 166] width 105 height 9
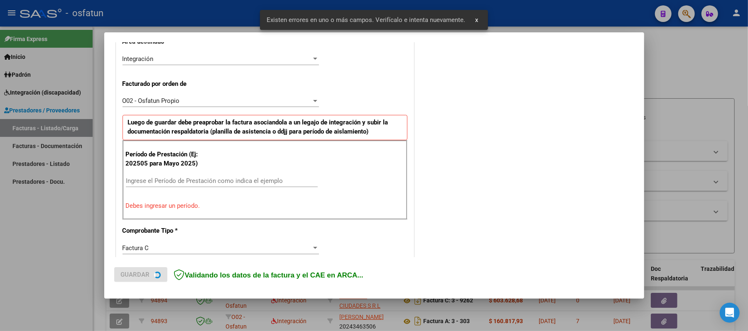
scroll to position [225, 0]
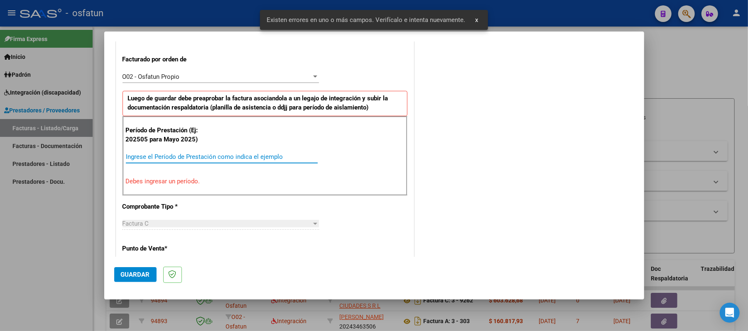
click at [237, 157] on input "Ingrese el Período de Prestación como indica el ejemplo" at bounding box center [222, 156] width 192 height 7
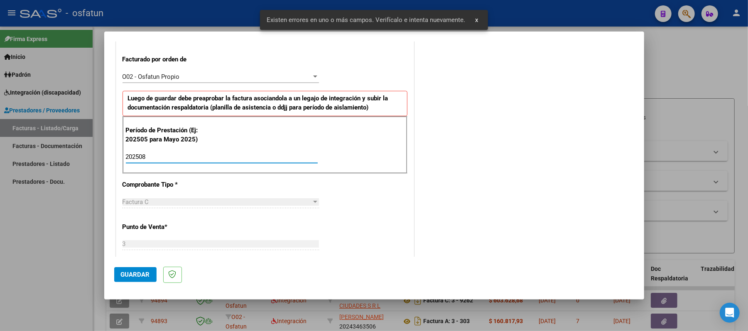
type input "202508"
click at [138, 273] on span "Guardar" at bounding box center [135, 274] width 29 height 7
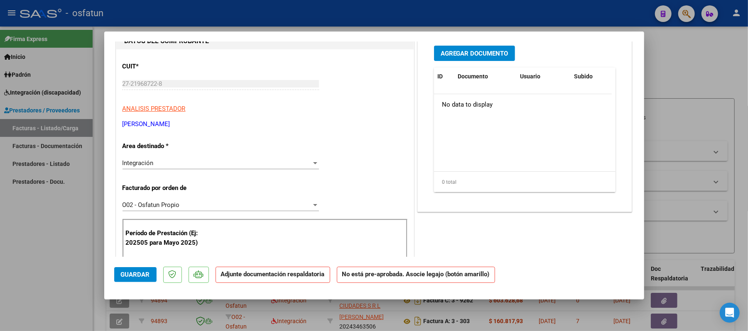
scroll to position [55, 0]
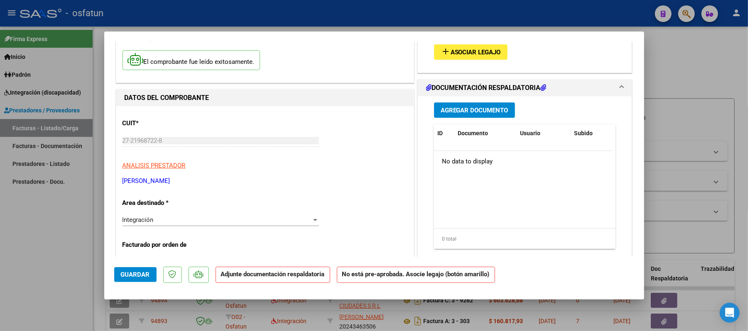
click at [478, 49] on span "Asociar Legajo" at bounding box center [476, 52] width 50 height 7
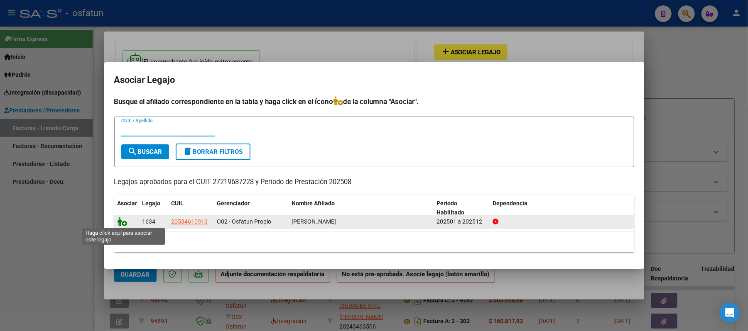
click at [119, 218] on icon at bounding box center [123, 221] width 10 height 9
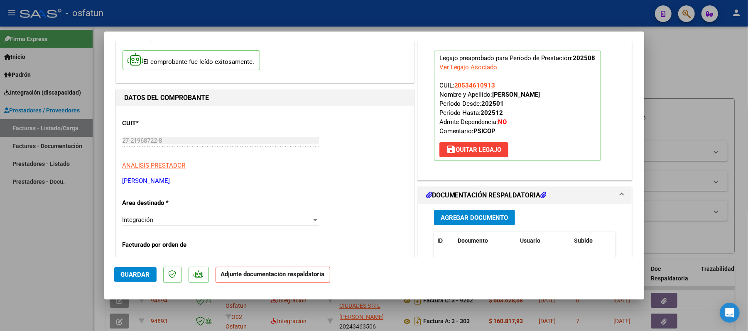
click at [444, 216] on span "Agregar Documento" at bounding box center [475, 217] width 68 height 7
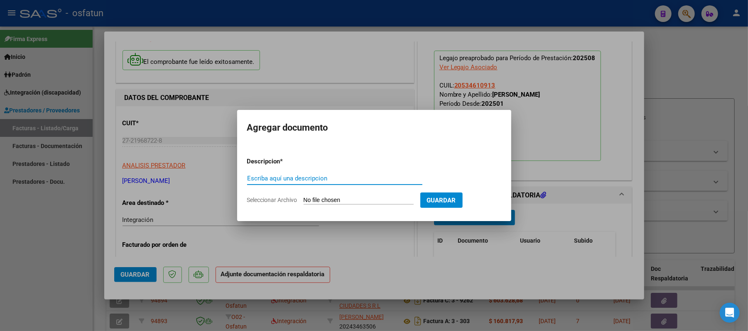
click at [329, 181] on input "Escriba aquí una descripcion" at bounding box center [334, 178] width 175 height 7
type input "asist"
click at [352, 200] on input "Seleccionar Archivo" at bounding box center [359, 201] width 110 height 8
type input "C:\fakepath\ASIST.pdf"
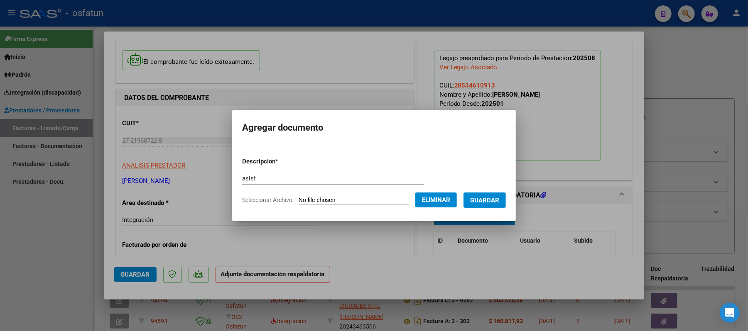
click at [492, 200] on span "Guardar" at bounding box center [484, 200] width 29 height 7
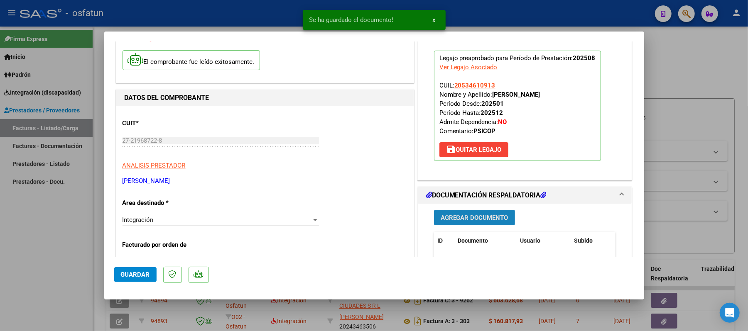
click at [475, 217] on span "Agregar Documento" at bounding box center [475, 217] width 68 height 7
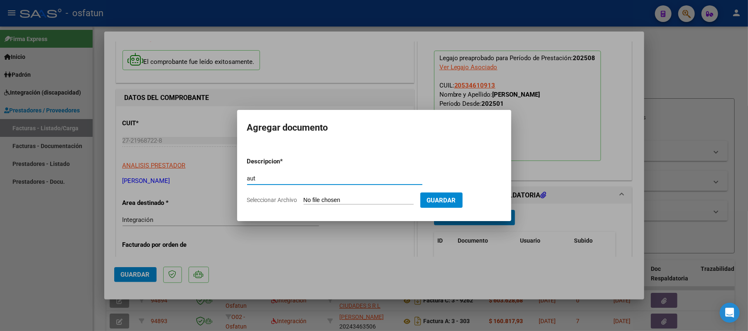
type input "aut"
click at [348, 198] on input "Seleccionar Archivo" at bounding box center [359, 201] width 110 height 8
type input "C:\fakepath\AUT.pdf"
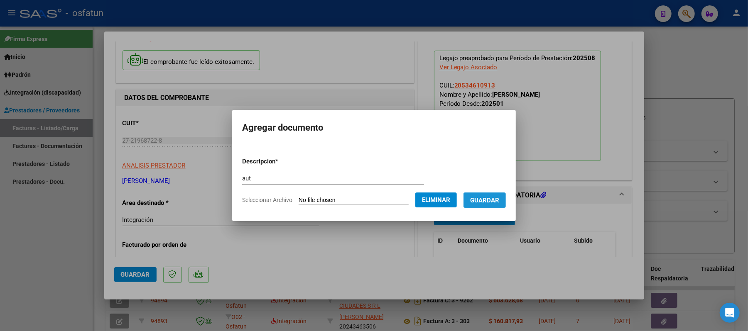
click at [494, 201] on span "Guardar" at bounding box center [484, 200] width 29 height 7
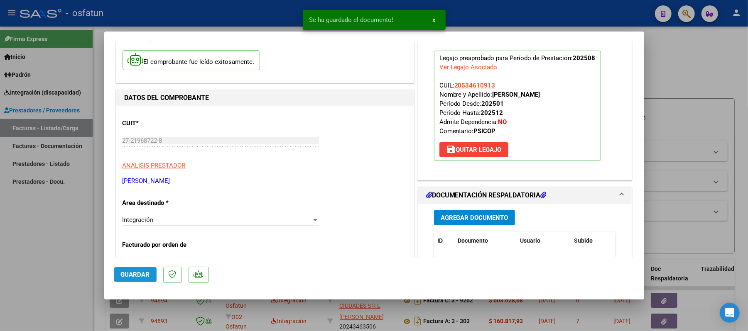
click at [143, 273] on span "Guardar" at bounding box center [135, 274] width 29 height 7
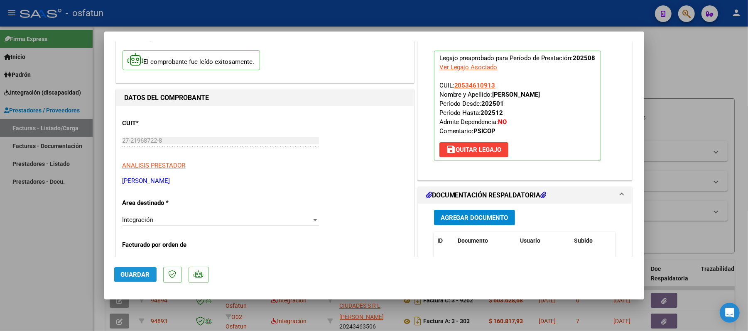
click at [137, 271] on span "Guardar" at bounding box center [135, 274] width 29 height 7
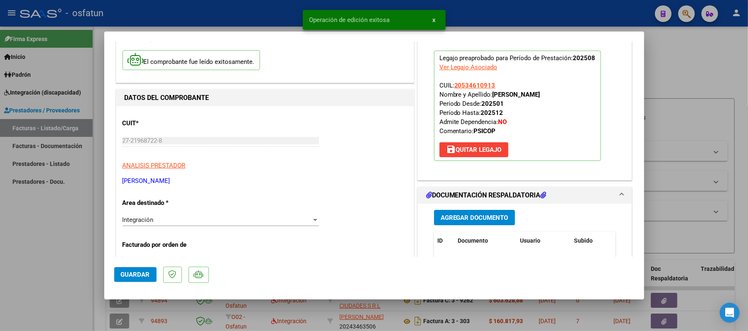
click at [689, 61] on div at bounding box center [374, 165] width 748 height 331
type input "$ 0,00"
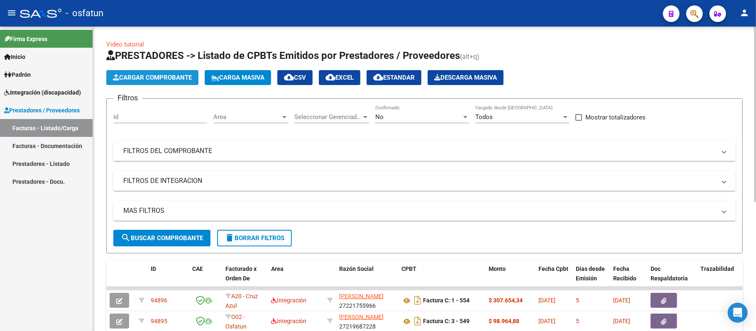
click at [156, 74] on span "Cargar Comprobante" at bounding box center [152, 77] width 79 height 7
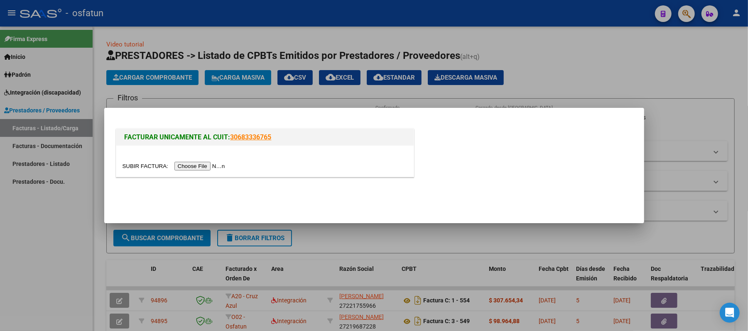
click at [195, 167] on input "file" at bounding box center [175, 166] width 105 height 9
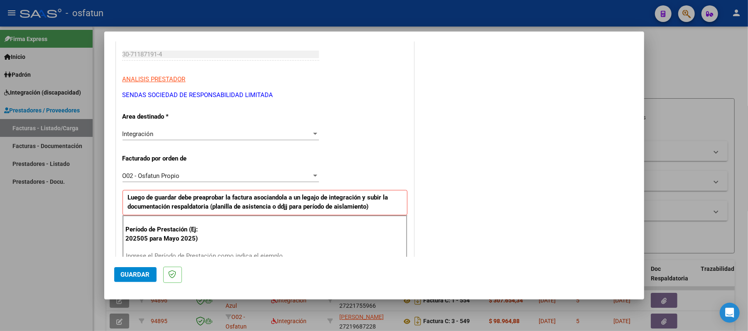
scroll to position [166, 0]
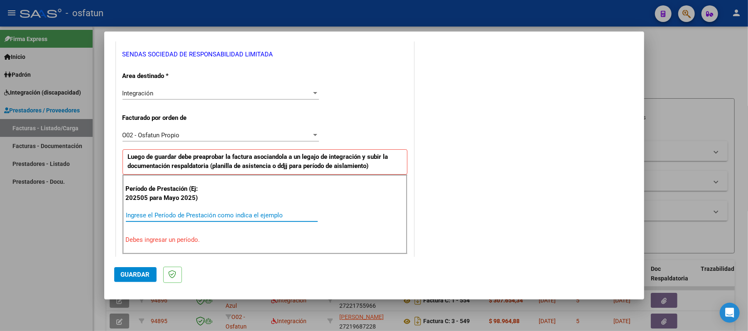
click at [206, 218] on input "Ingrese el Período de Prestación como indica el ejemplo" at bounding box center [222, 215] width 192 height 7
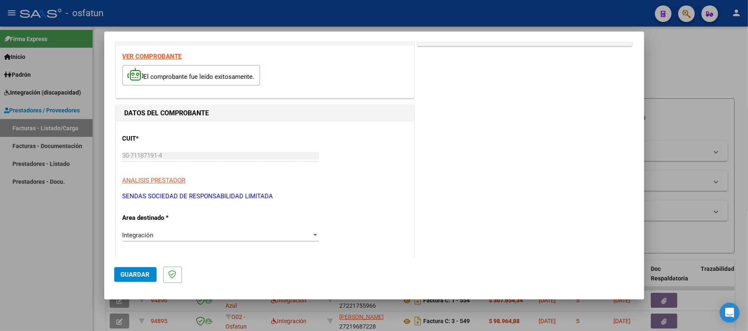
scroll to position [0, 0]
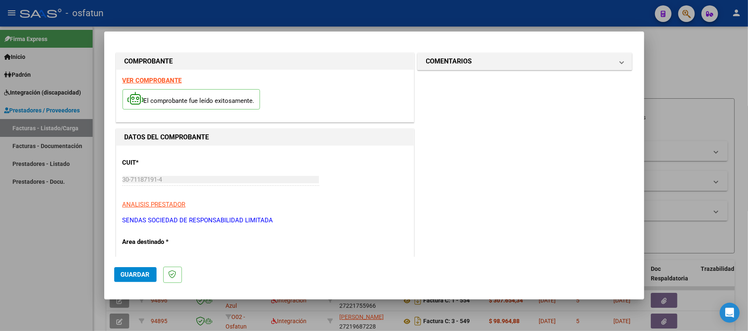
type input "202508"
click at [157, 80] on strong "VER COMPROBANTE" at bounding box center [152, 80] width 59 height 7
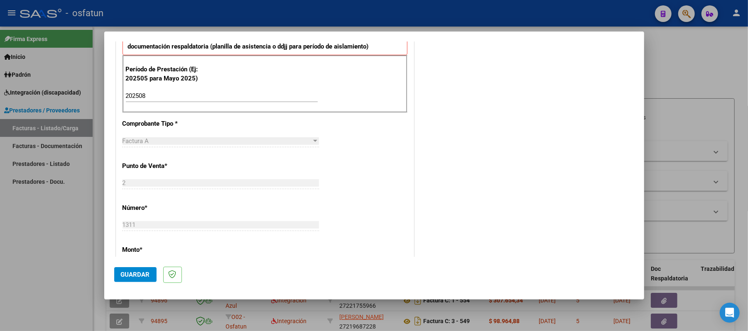
scroll to position [277, 0]
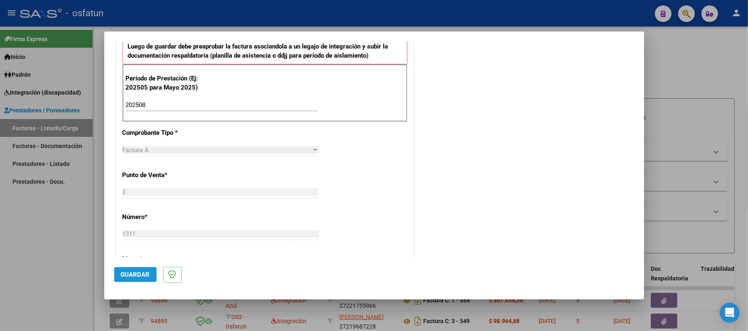
click at [135, 271] on span "Guardar" at bounding box center [135, 274] width 29 height 7
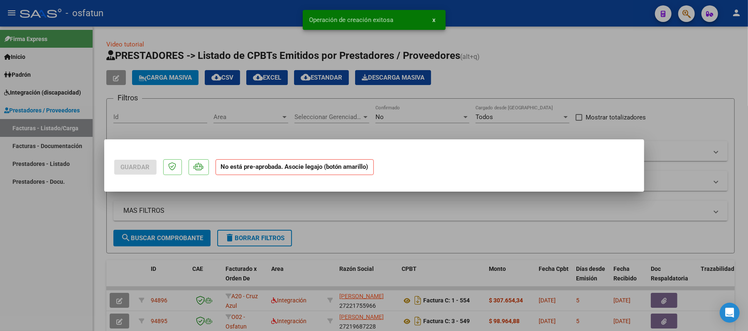
scroll to position [0, 0]
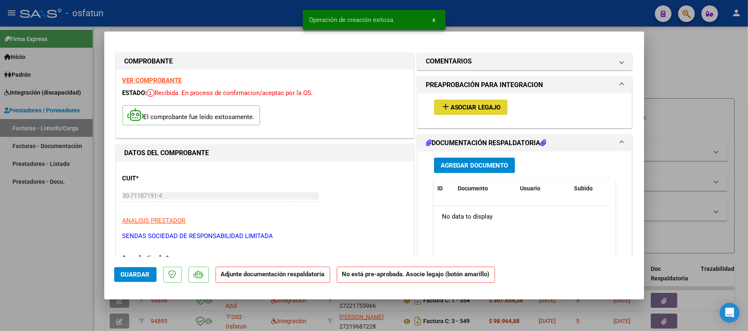
click at [458, 108] on span "Asociar Legajo" at bounding box center [476, 107] width 50 height 7
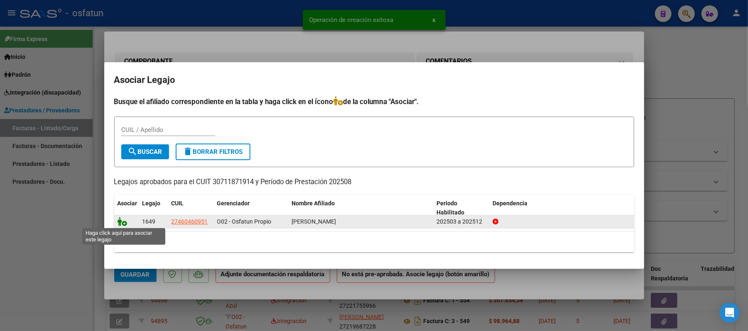
click at [123, 218] on icon at bounding box center [123, 221] width 10 height 9
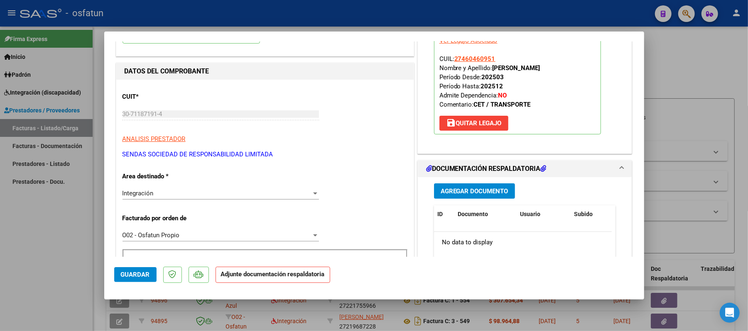
scroll to position [110, 0]
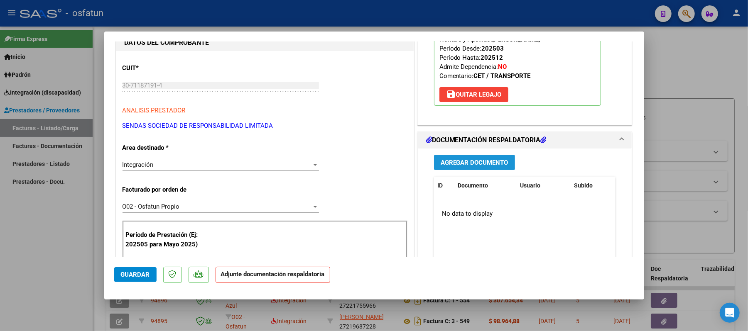
click at [457, 162] on span "Agregar Documento" at bounding box center [475, 162] width 68 height 7
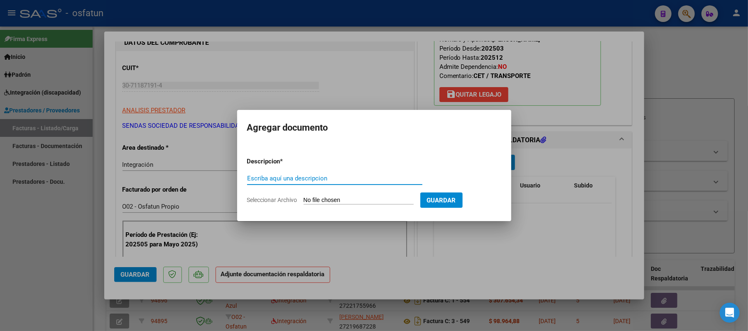
click at [356, 175] on input "Escriba aquí una descripcion" at bounding box center [334, 178] width 175 height 7
type input "asist"
click at [351, 201] on input "Seleccionar Archivo" at bounding box center [359, 201] width 110 height 8
type input "C:\fakepath\ASIST.pdf"
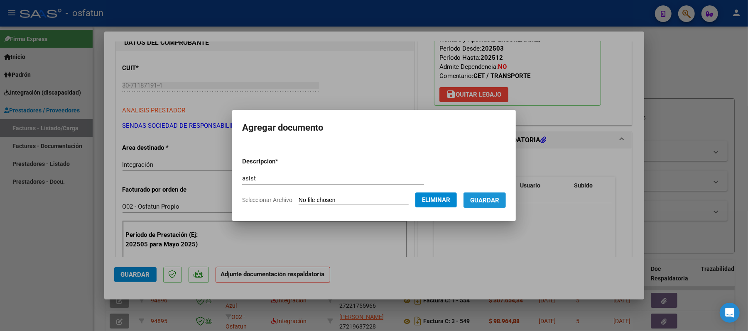
click at [499, 198] on span "Guardar" at bounding box center [484, 200] width 29 height 7
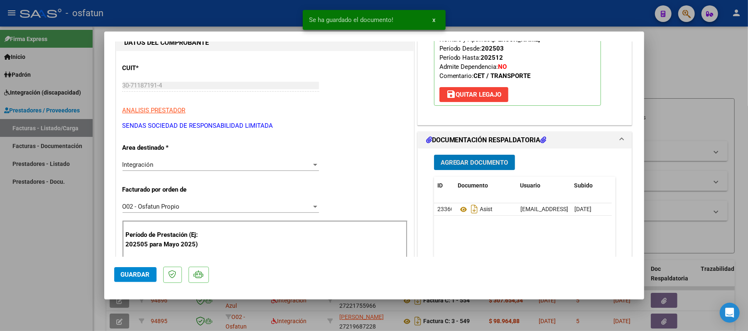
click at [483, 166] on span "Agregar Documento" at bounding box center [475, 162] width 68 height 7
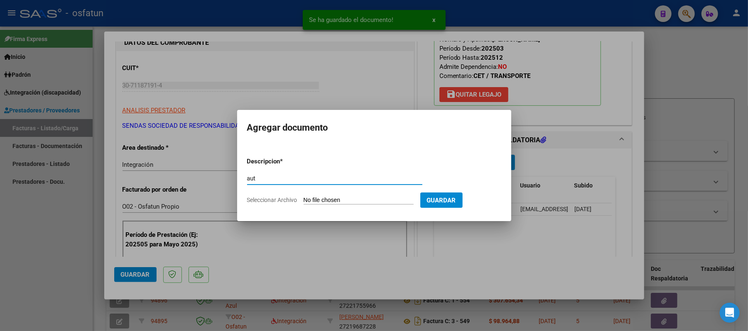
type input "aut"
click at [366, 201] on input "Seleccionar Archivo" at bounding box center [359, 201] width 110 height 8
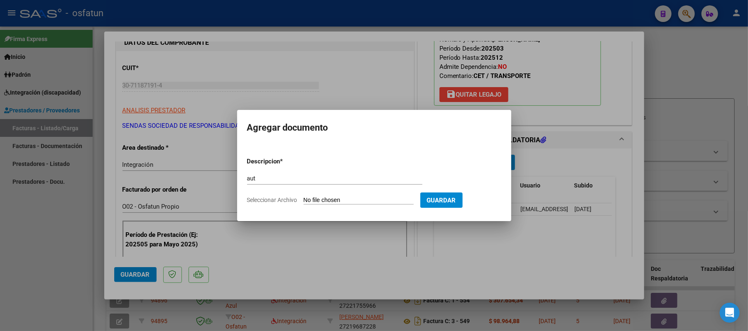
type input "C:\fakepath\AUT TRANSP.pdf"
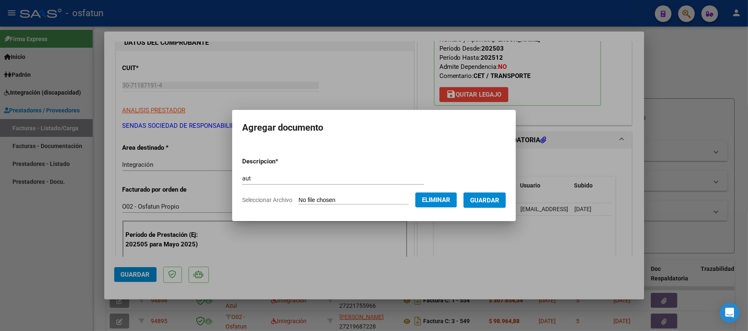
drag, startPoint x: 502, startPoint y: 199, endPoint x: 500, endPoint y: 204, distance: 4.6
click at [499, 199] on span "Guardar" at bounding box center [484, 200] width 29 height 7
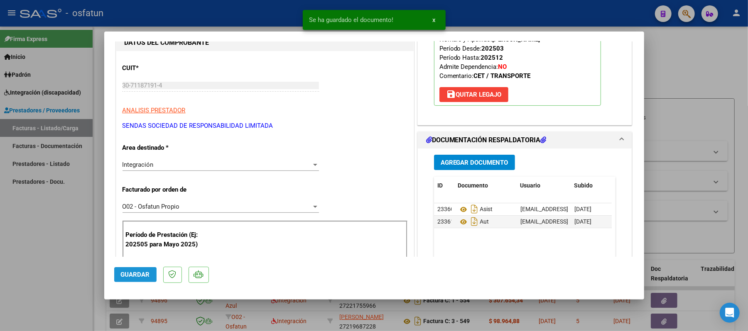
click at [129, 272] on span "Guardar" at bounding box center [135, 274] width 29 height 7
click at [669, 74] on div at bounding box center [374, 165] width 748 height 331
type input "$ 0,00"
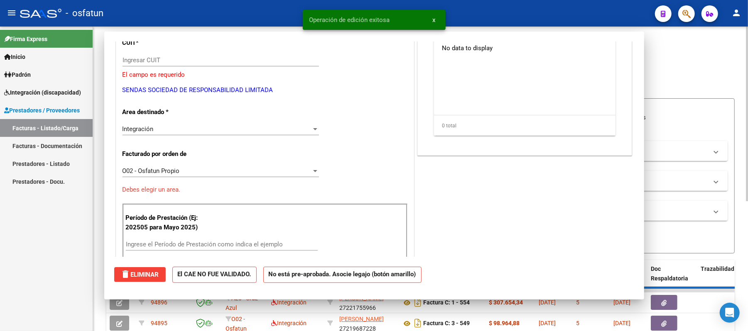
scroll to position [85, 0]
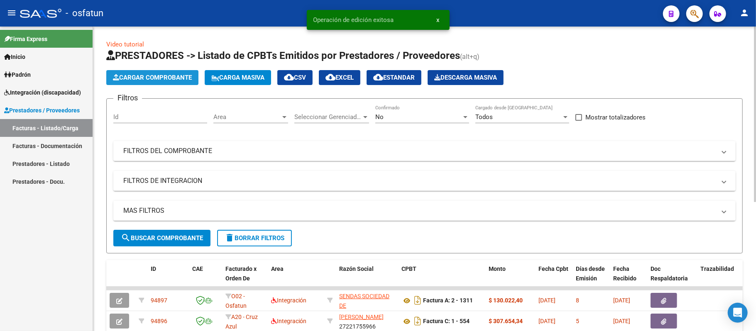
click at [177, 78] on span "Cargar Comprobante" at bounding box center [152, 77] width 79 height 7
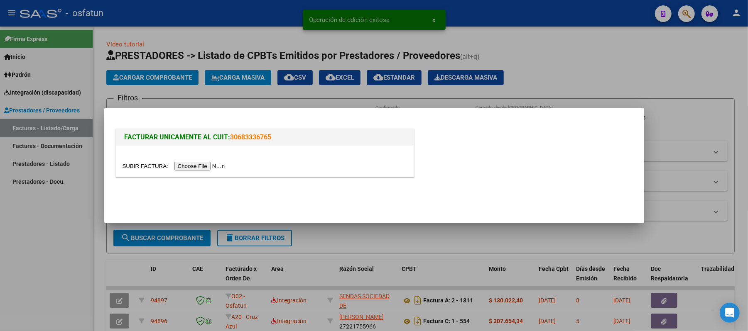
click at [201, 167] on input "file" at bounding box center [175, 166] width 105 height 9
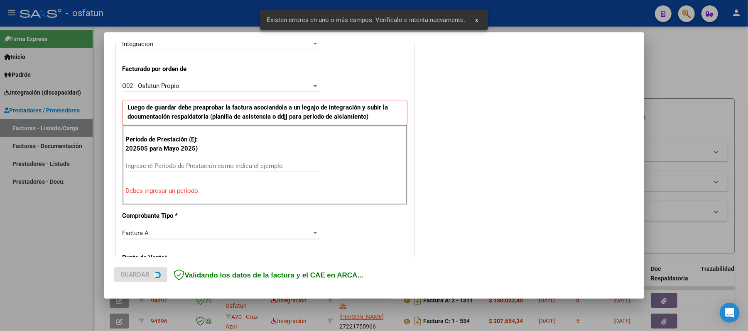
scroll to position [225, 0]
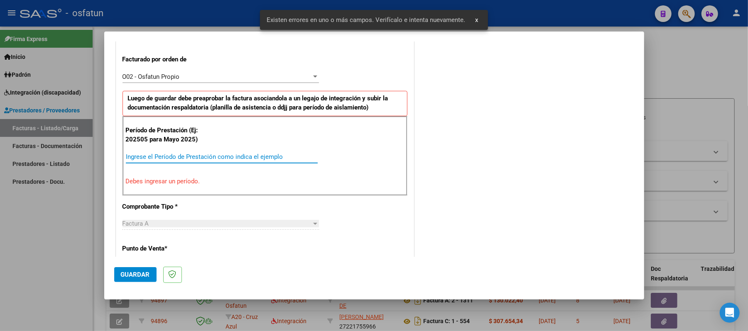
click at [266, 158] on input "Ingrese el Período de Prestación como indica el ejemplo" at bounding box center [222, 156] width 192 height 7
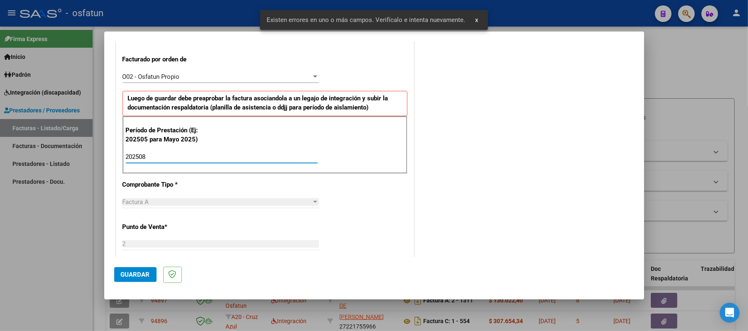
type input "202508"
click at [132, 271] on span "Guardar" at bounding box center [135, 274] width 29 height 7
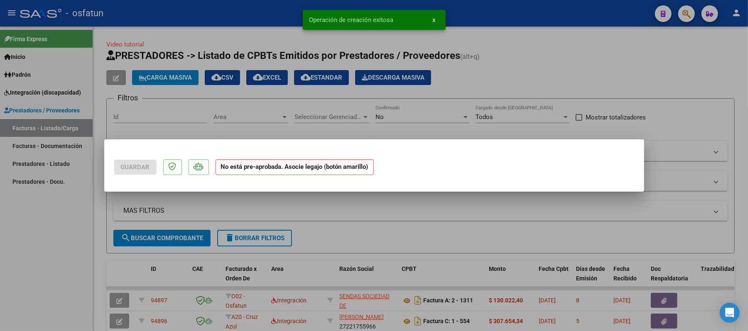
scroll to position [0, 0]
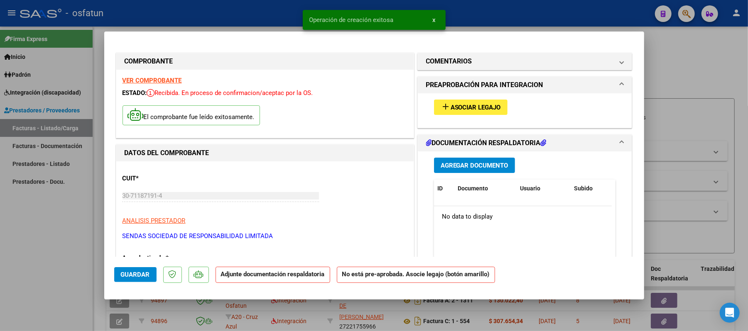
click at [466, 110] on span "Asociar Legajo" at bounding box center [476, 107] width 50 height 7
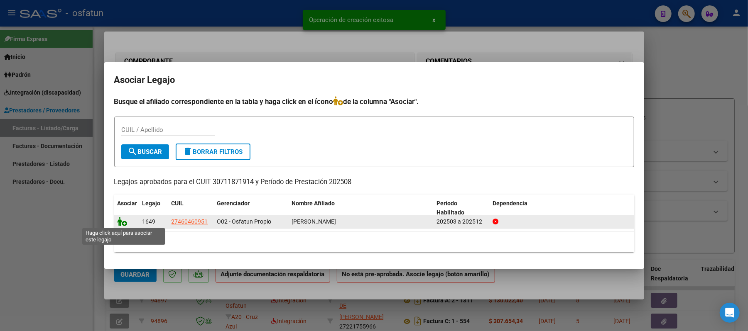
click at [125, 222] on icon at bounding box center [123, 221] width 10 height 9
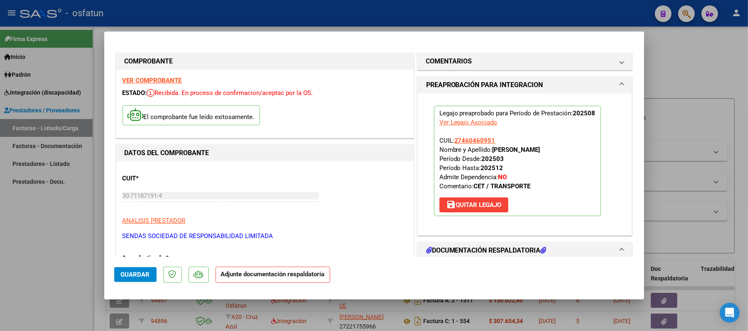
scroll to position [55, 0]
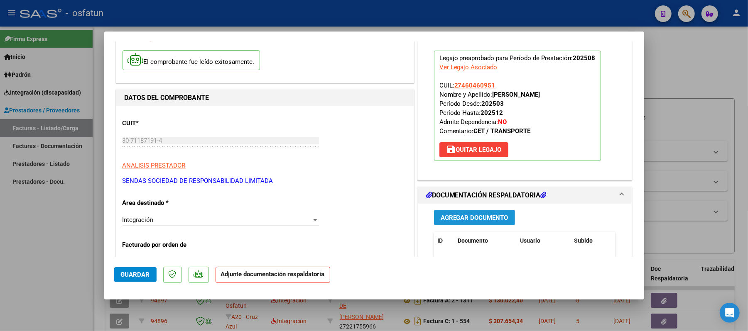
click at [481, 218] on span "Agregar Documento" at bounding box center [475, 217] width 68 height 7
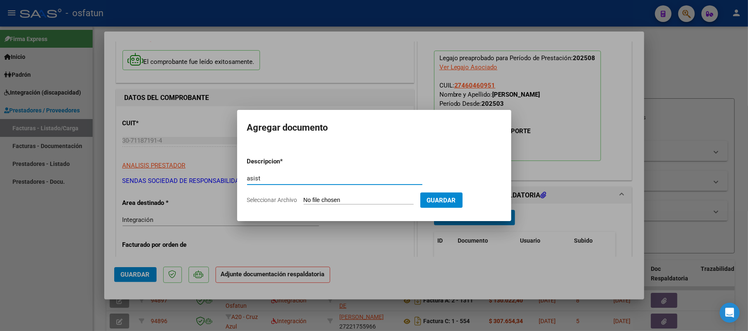
type input "asist"
click at [361, 198] on input "Seleccionar Archivo" at bounding box center [359, 201] width 110 height 8
type input "C:\fakepath\ASIST.pdf"
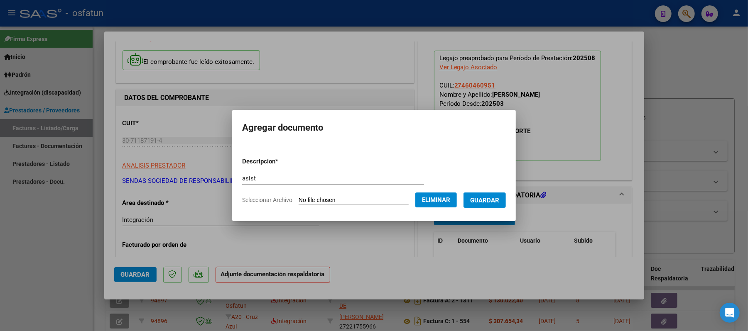
click at [496, 203] on span "Guardar" at bounding box center [484, 200] width 29 height 7
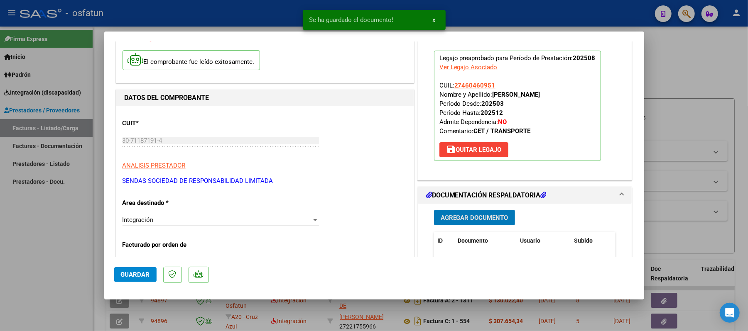
click at [479, 217] on span "Agregar Documento" at bounding box center [475, 217] width 68 height 7
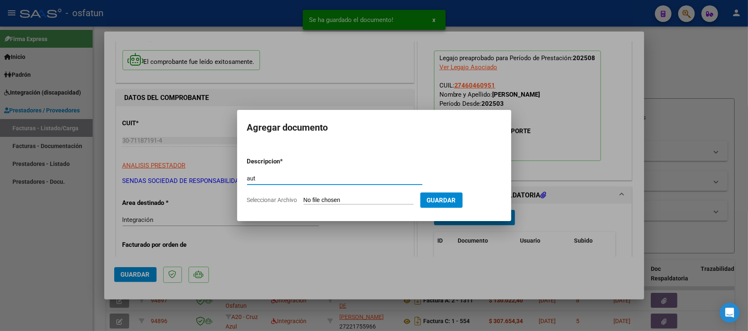
type input "aut"
click at [368, 201] on input "Seleccionar Archivo" at bounding box center [359, 201] width 110 height 8
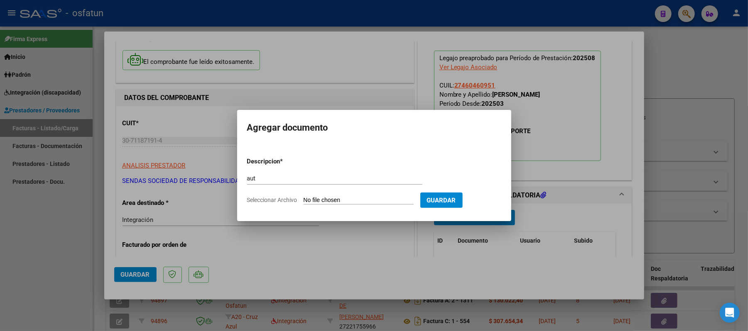
type input "C:\fakepath\AUT CET.pdf"
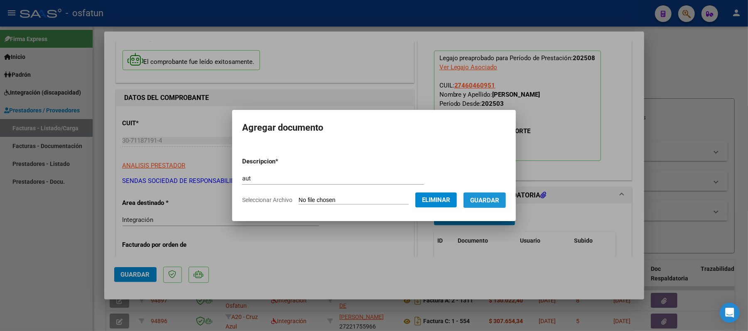
click at [499, 200] on span "Guardar" at bounding box center [484, 200] width 29 height 7
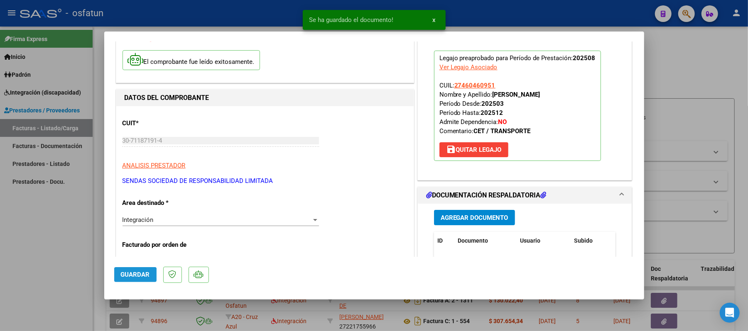
click at [128, 276] on span "Guardar" at bounding box center [135, 274] width 29 height 7
click at [690, 62] on div at bounding box center [374, 165] width 748 height 331
type input "$ 0,00"
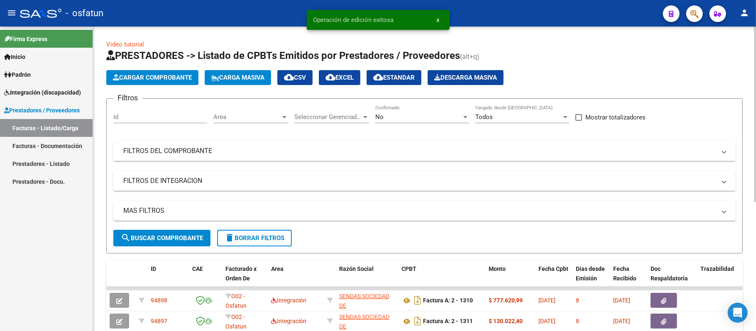
click at [167, 75] on span "Cargar Comprobante" at bounding box center [152, 77] width 79 height 7
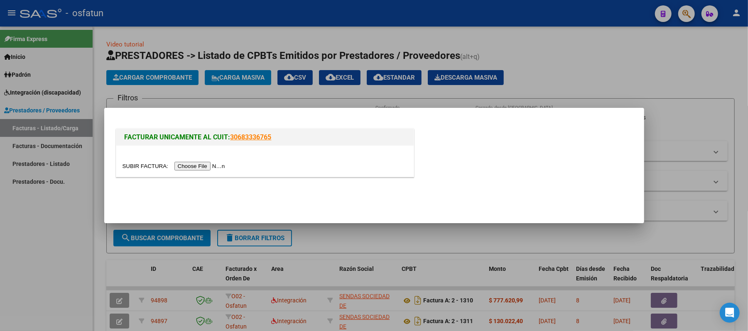
click at [218, 164] on input "file" at bounding box center [175, 166] width 105 height 9
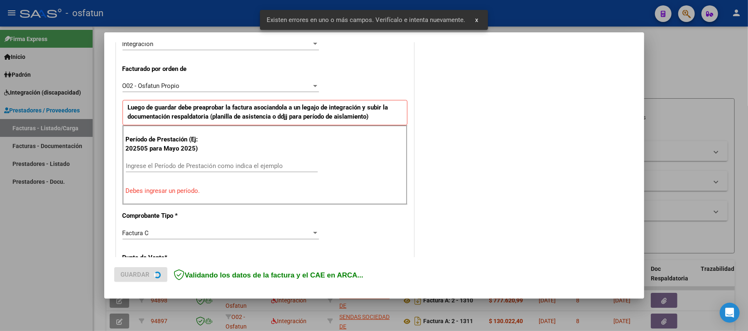
scroll to position [225, 0]
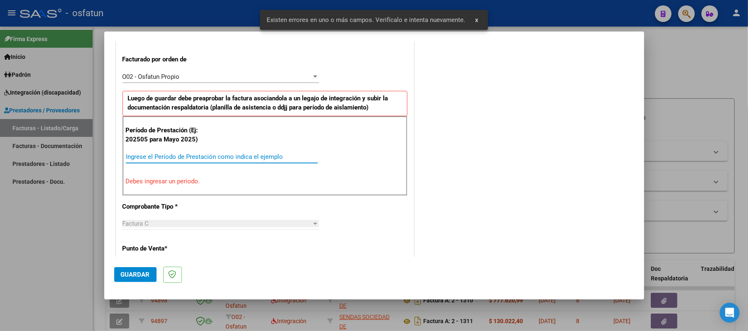
click at [283, 160] on input "Ingrese el Período de Prestación como indica el ejemplo" at bounding box center [222, 156] width 192 height 7
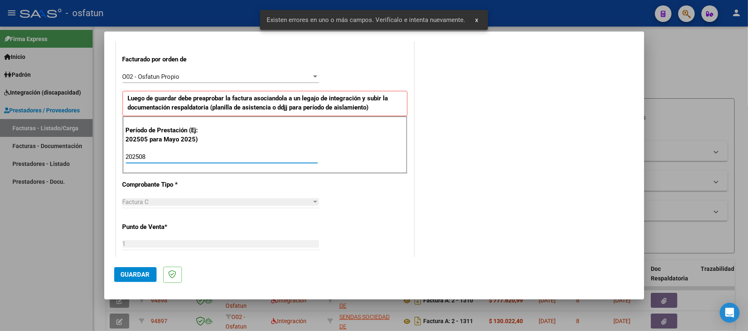
type input "202508"
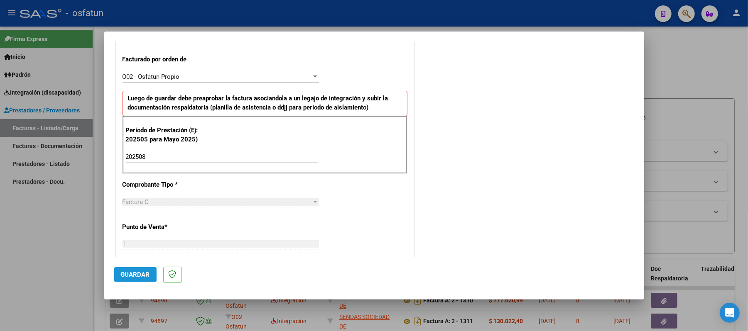
click at [130, 275] on span "Guardar" at bounding box center [135, 274] width 29 height 7
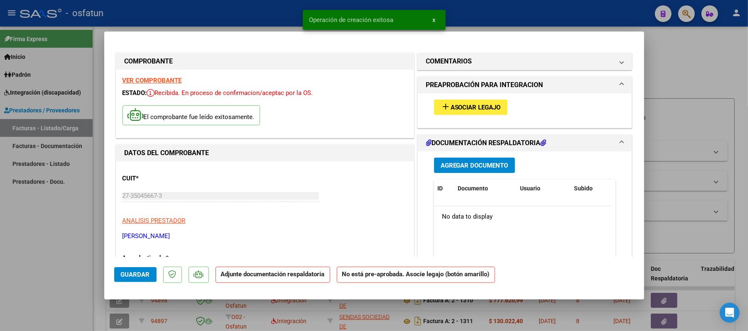
click at [457, 107] on span "Asociar Legajo" at bounding box center [476, 107] width 50 height 7
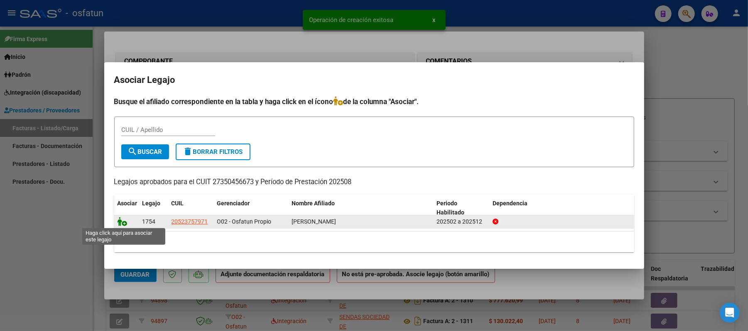
click at [118, 220] on icon at bounding box center [123, 221] width 10 height 9
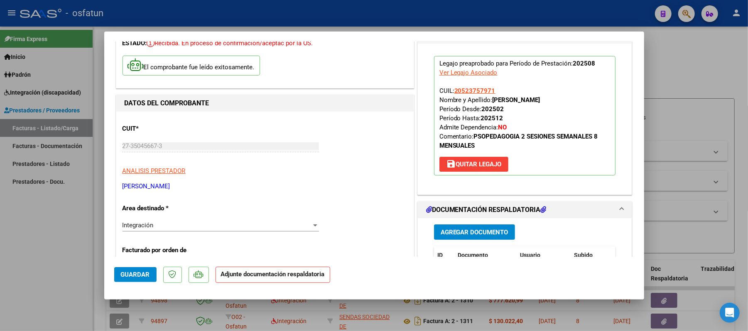
scroll to position [110, 0]
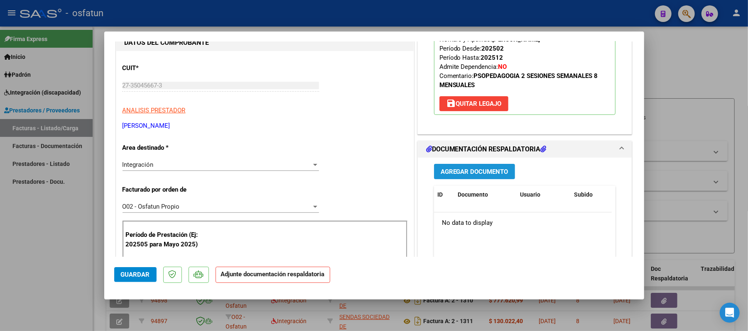
click at [467, 172] on span "Agregar Documento" at bounding box center [475, 171] width 68 height 7
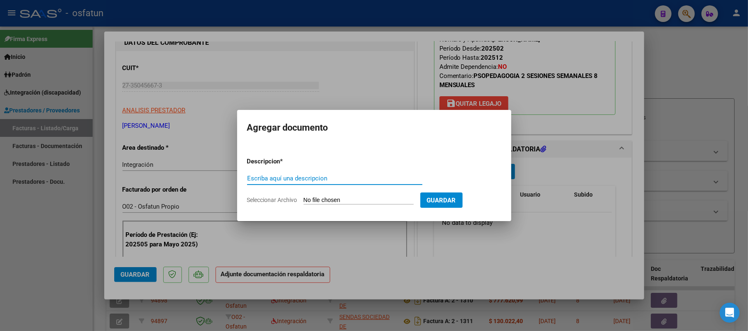
click at [369, 181] on input "Escriba aquí una descripcion" at bounding box center [334, 178] width 175 height 7
type input "asist"
click at [326, 199] on input "Seleccionar Archivo" at bounding box center [359, 201] width 110 height 8
type input "C:\fakepath\ASIST.pdf"
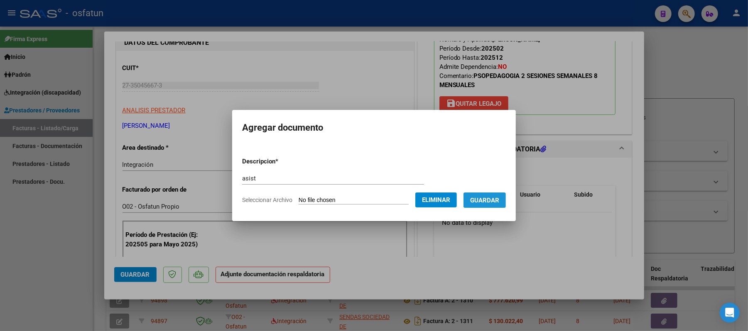
click at [493, 200] on span "Guardar" at bounding box center [484, 200] width 29 height 7
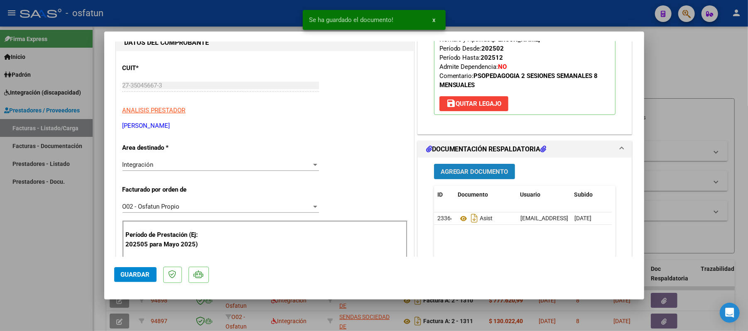
click at [479, 172] on span "Agregar Documento" at bounding box center [475, 171] width 68 height 7
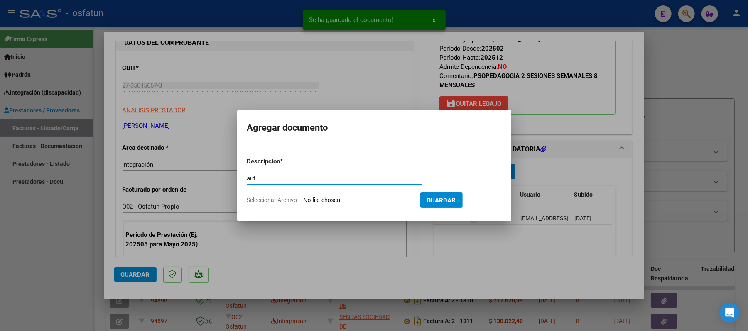
type input "aut"
click at [333, 203] on input "Seleccionar Archivo" at bounding box center [359, 201] width 110 height 8
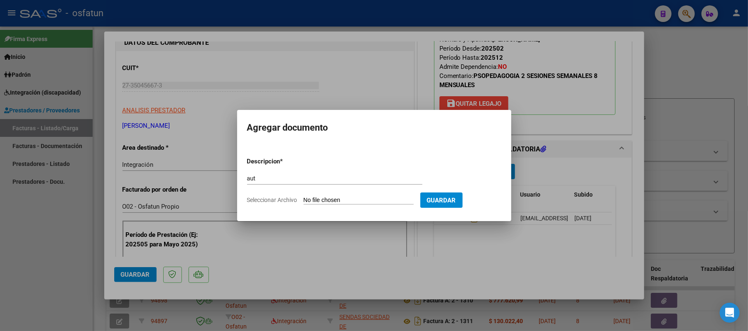
type input "C:\fakepath\AUT.pdf"
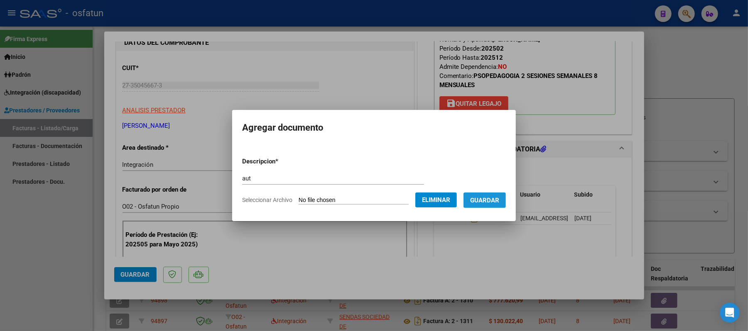
click at [486, 203] on span "Guardar" at bounding box center [484, 200] width 29 height 7
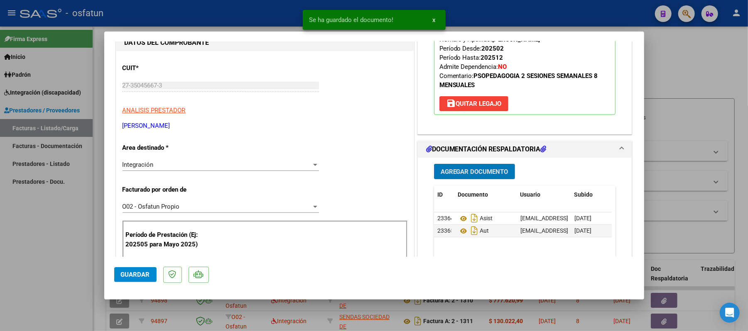
click at [145, 275] on span "Guardar" at bounding box center [135, 274] width 29 height 7
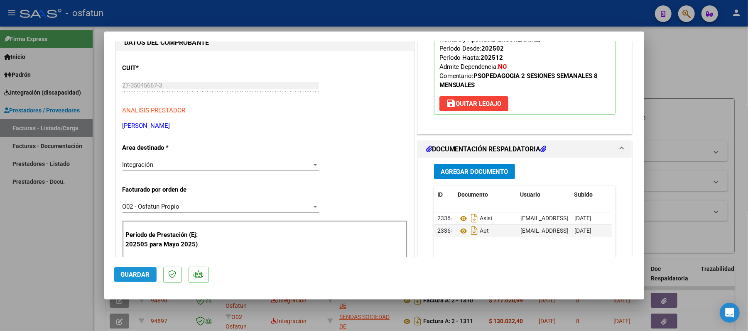
click at [145, 276] on span "Guardar" at bounding box center [135, 274] width 29 height 7
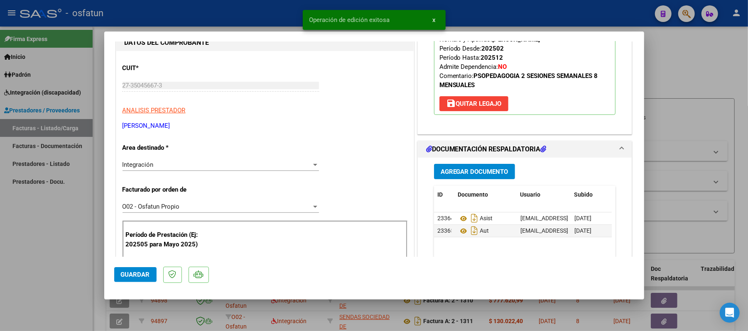
click at [689, 75] on div at bounding box center [374, 165] width 748 height 331
type input "$ 0,00"
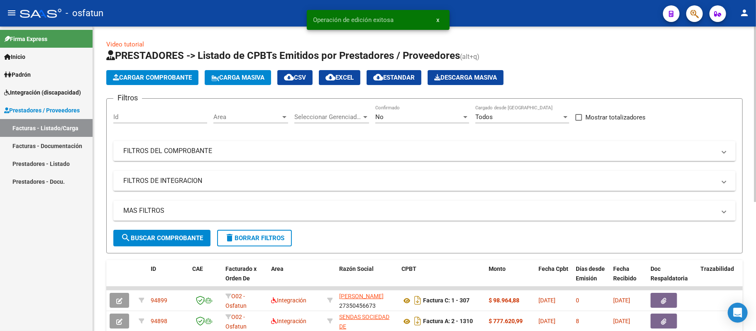
click at [154, 75] on span "Cargar Comprobante" at bounding box center [152, 77] width 79 height 7
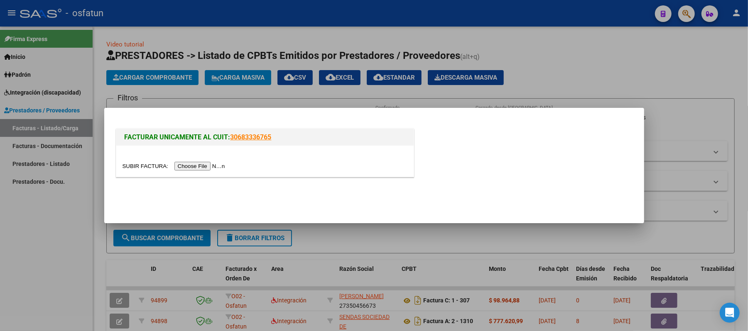
click at [206, 169] on input "file" at bounding box center [175, 166] width 105 height 9
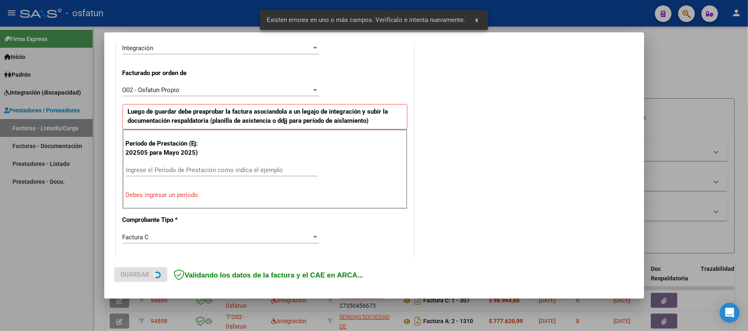
scroll to position [225, 0]
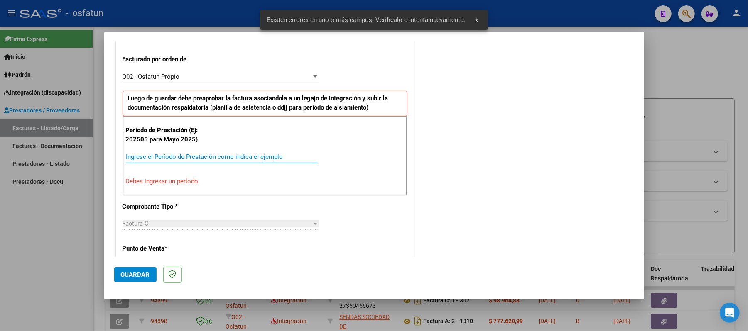
click at [284, 155] on input "Ingrese el Período de Prestación como indica el ejemplo" at bounding box center [222, 156] width 192 height 7
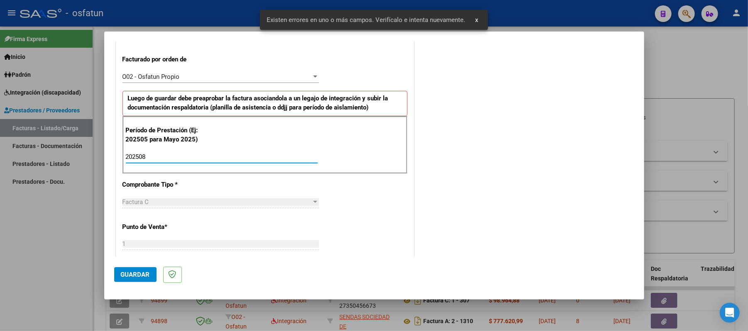
type input "202508"
click at [135, 275] on span "Guardar" at bounding box center [135, 274] width 29 height 7
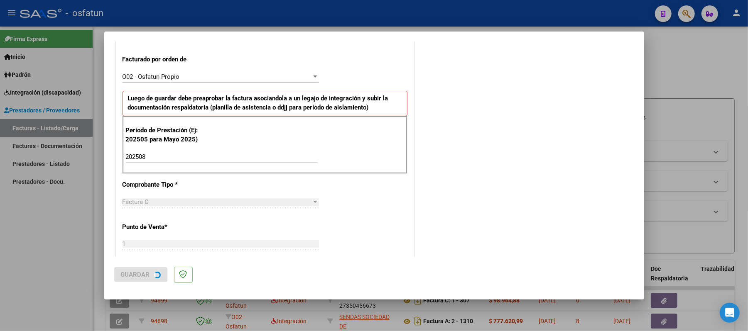
scroll to position [0, 0]
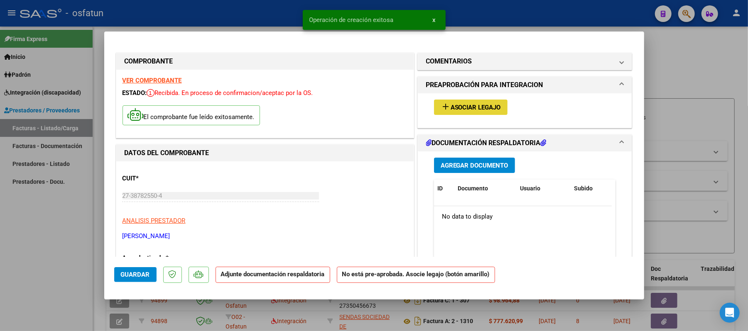
click at [461, 105] on span "Asociar Legajo" at bounding box center [476, 107] width 50 height 7
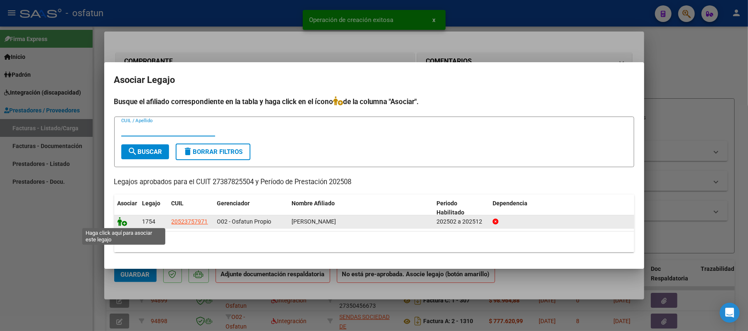
click at [121, 223] on icon at bounding box center [123, 221] width 10 height 9
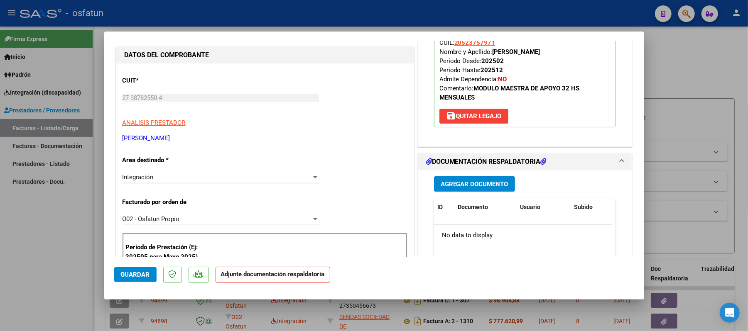
scroll to position [110, 0]
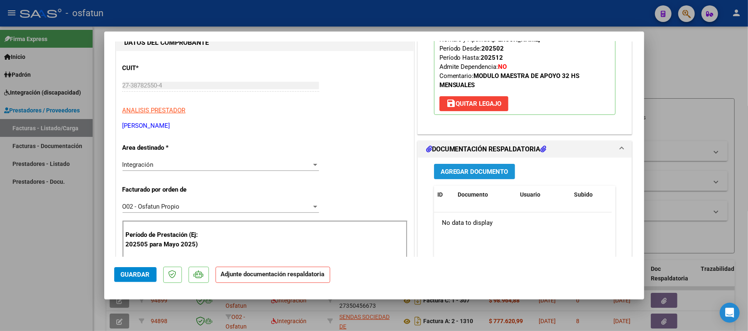
click at [473, 171] on span "Agregar Documento" at bounding box center [475, 171] width 68 height 7
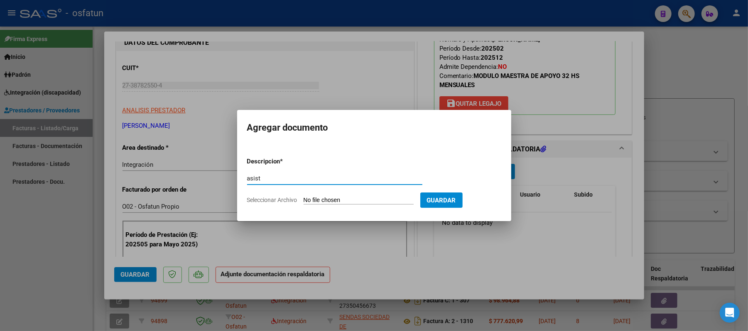
type input "asist"
click at [347, 200] on input "Seleccionar Archivo" at bounding box center [359, 201] width 110 height 8
type input "C:\fakepath\ASIST.pdf"
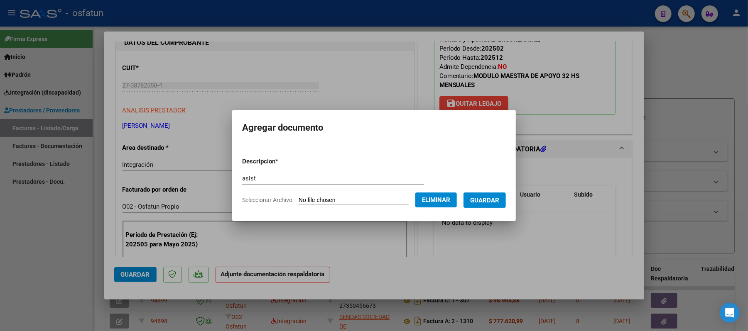
click at [499, 197] on span "Guardar" at bounding box center [484, 200] width 29 height 7
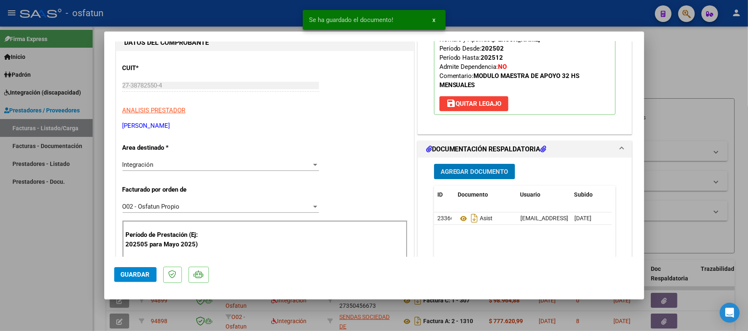
click at [471, 174] on span "Agregar Documento" at bounding box center [475, 171] width 68 height 7
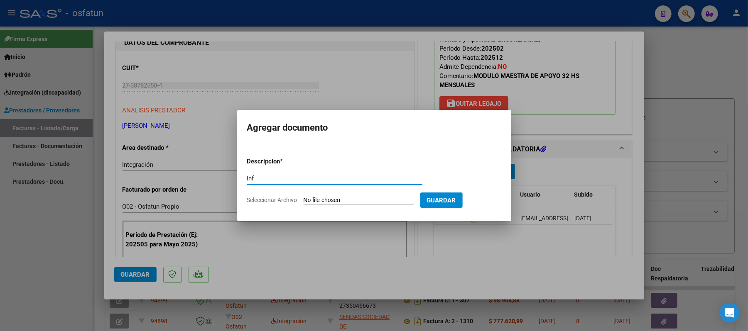
type input "inf"
click at [365, 203] on input "Seleccionar Archivo" at bounding box center [359, 201] width 110 height 8
type input "C:\fakepath\INFORME.pdf"
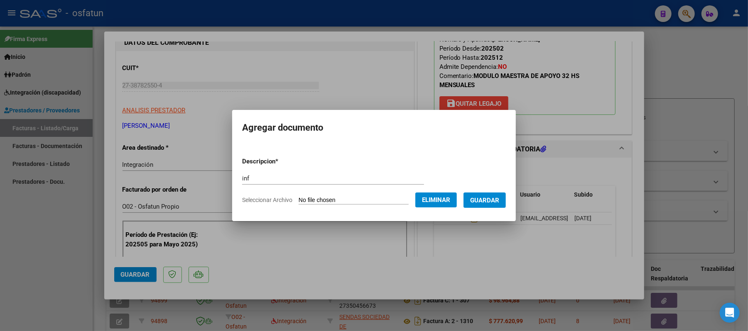
click at [499, 200] on span "Guardar" at bounding box center [484, 200] width 29 height 7
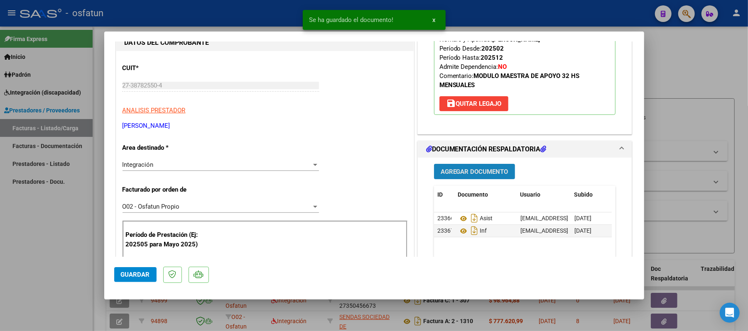
click at [491, 175] on span "Agregar Documento" at bounding box center [475, 171] width 68 height 7
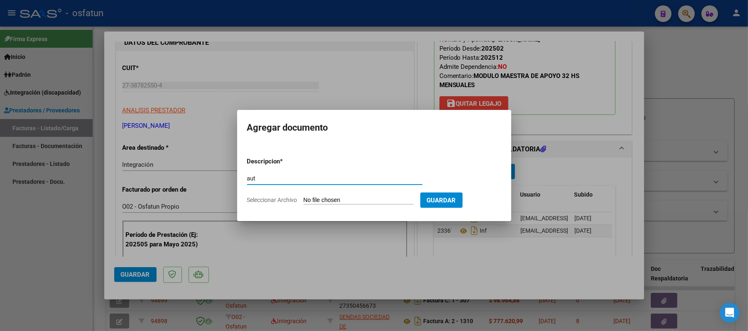
type input "aut"
click at [355, 201] on input "Seleccionar Archivo" at bounding box center [359, 201] width 110 height 8
type input "C:\fakepath\AUT.pdf"
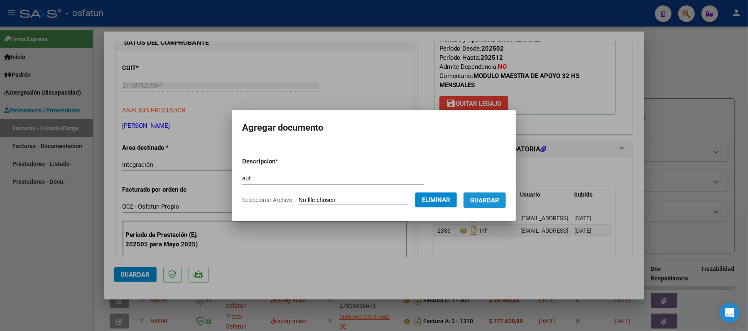
click at [497, 198] on span "Guardar" at bounding box center [484, 200] width 29 height 7
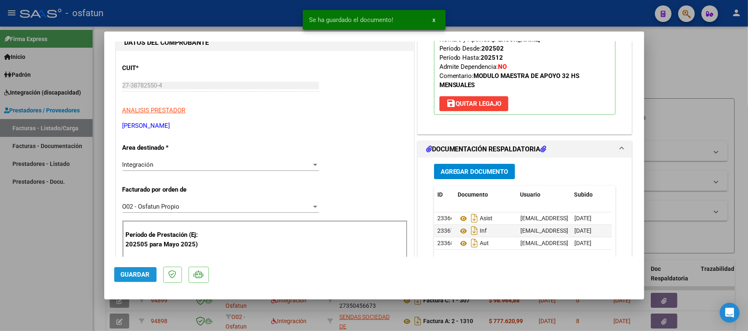
click at [138, 271] on span "Guardar" at bounding box center [135, 274] width 29 height 7
click at [670, 76] on div at bounding box center [374, 165] width 748 height 331
type input "$ 0,00"
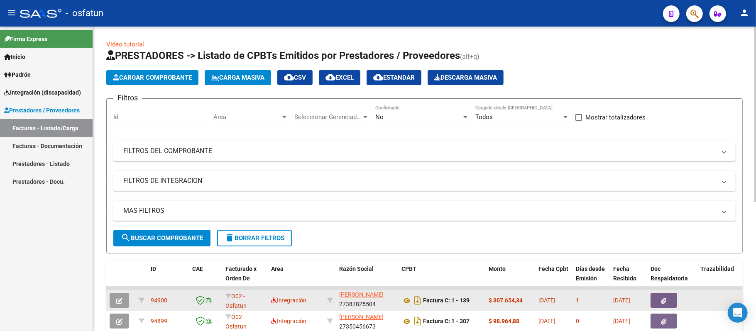
scroll to position [0, 0]
